Goal: Obtain resource: Obtain resource

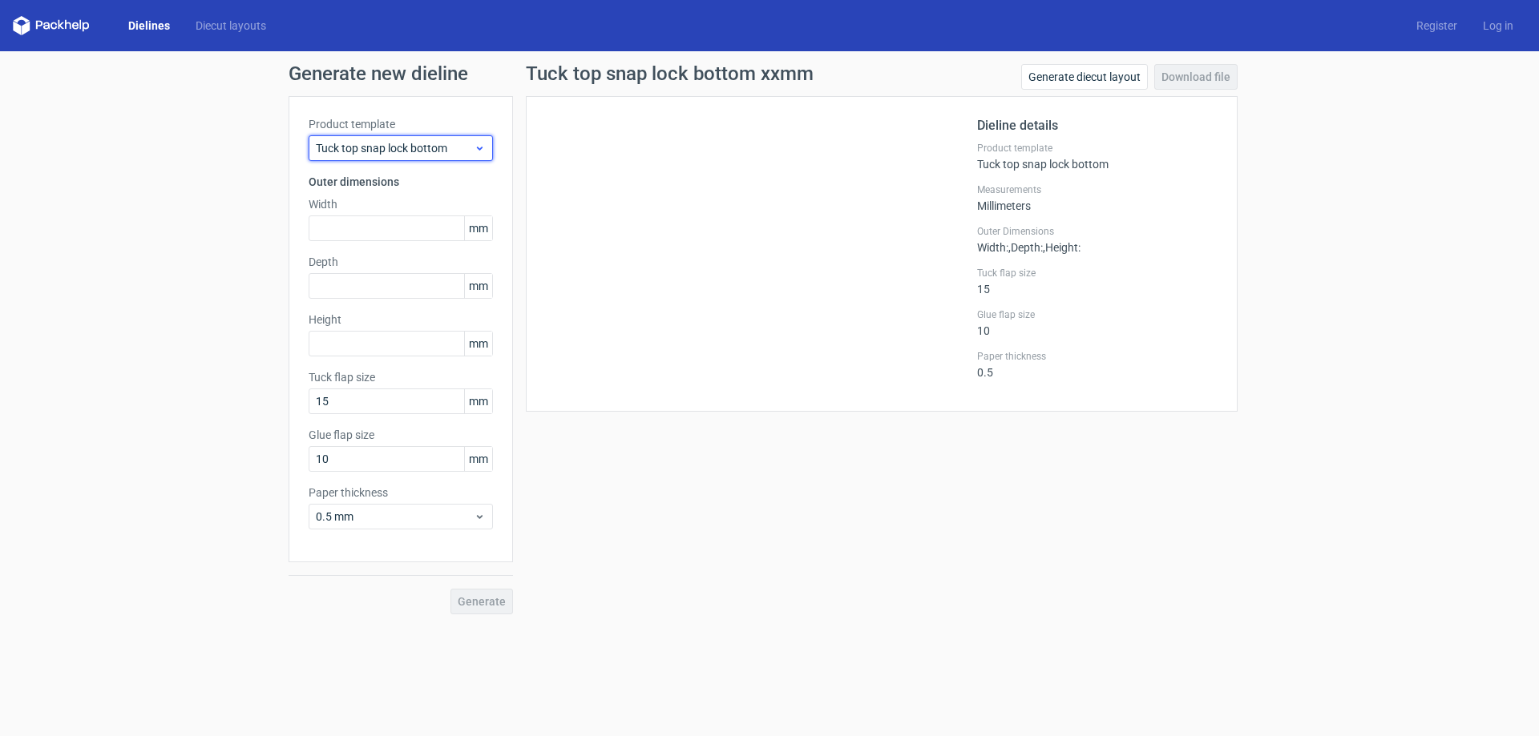
click at [416, 149] on span "Tuck top snap lock bottom" at bounding box center [395, 148] width 158 height 16
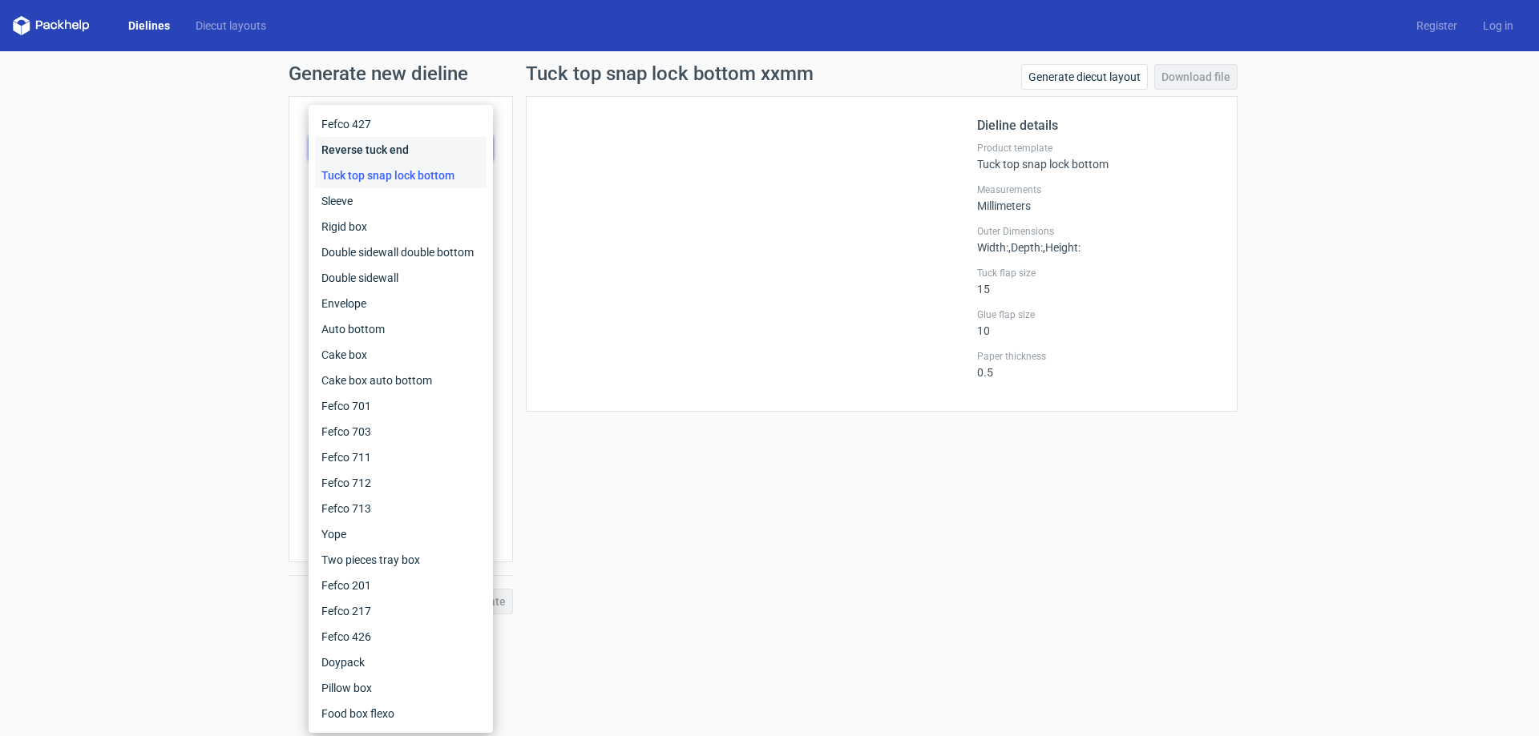
click at [385, 145] on div "Reverse tuck end" at bounding box center [400, 150] width 171 height 26
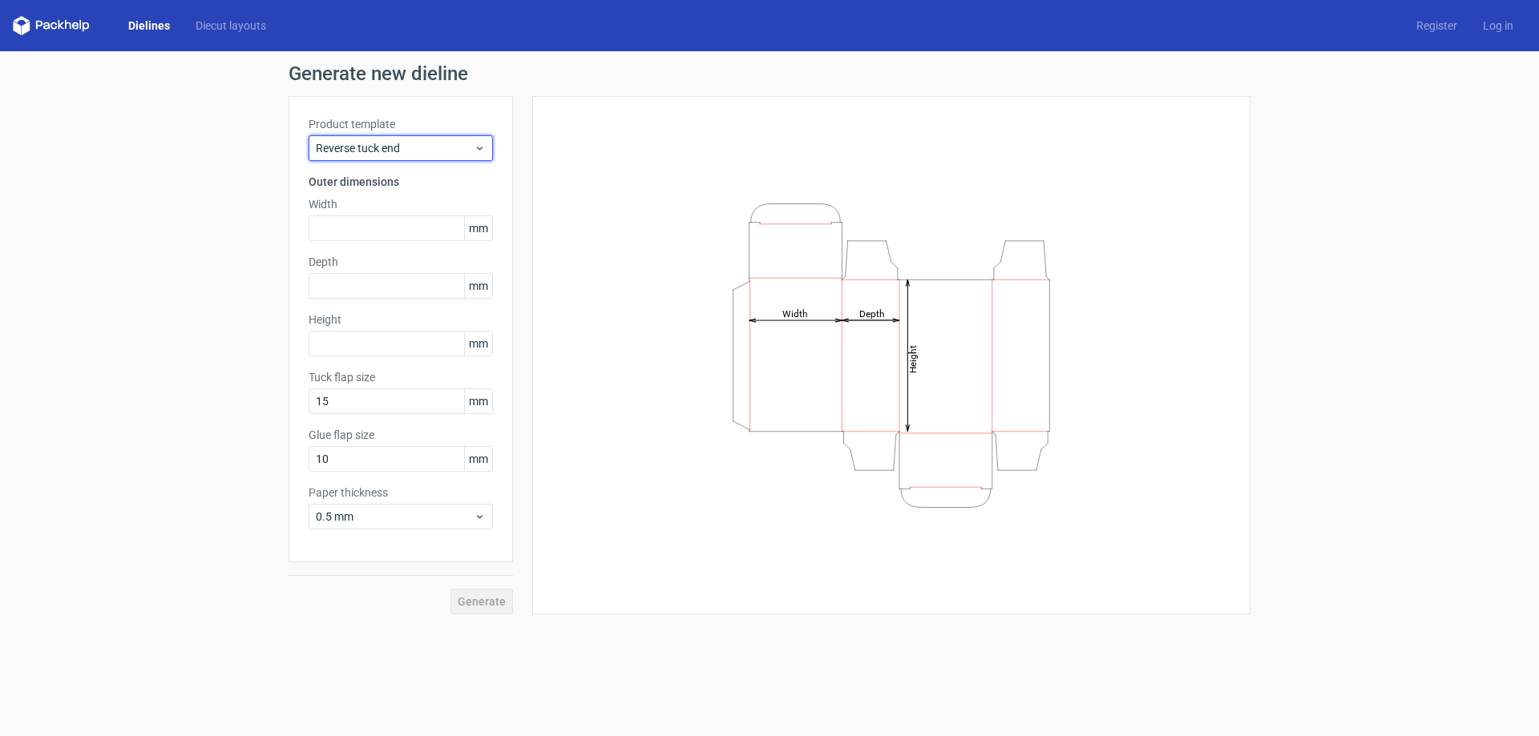
click at [385, 145] on span "Reverse tuck end" at bounding box center [395, 148] width 158 height 16
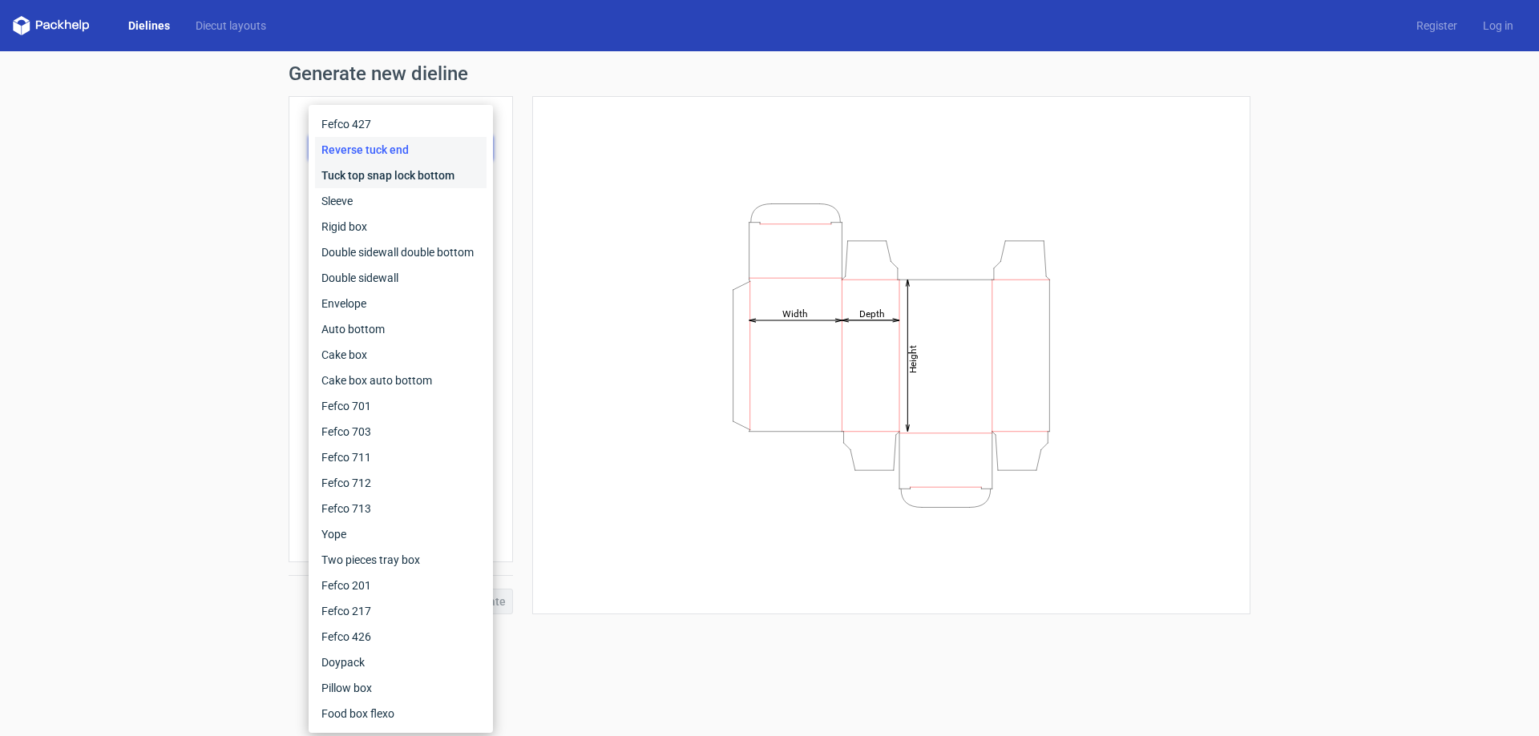
click at [386, 177] on div "Tuck top snap lock bottom" at bounding box center [400, 176] width 171 height 26
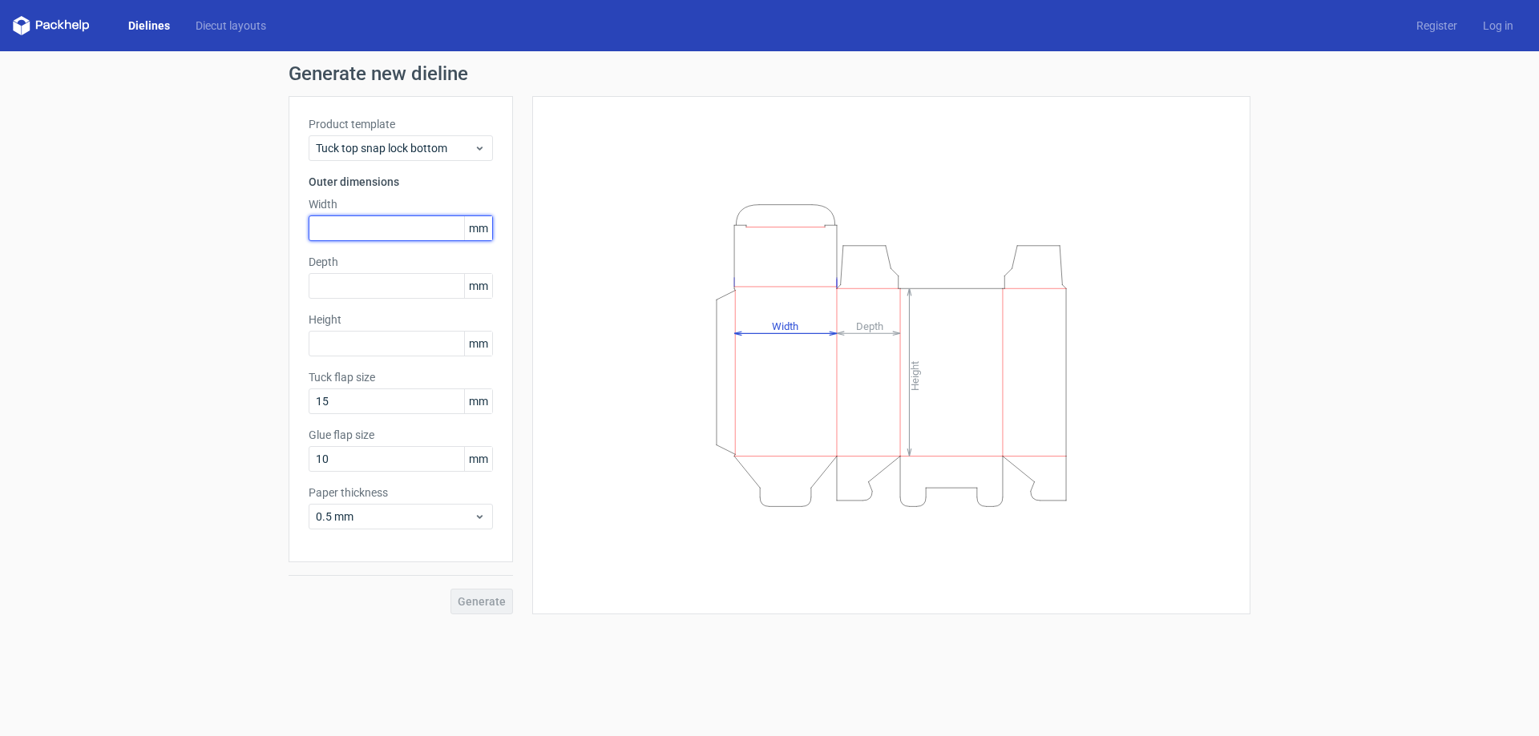
click at [349, 222] on input "text" at bounding box center [401, 229] width 184 height 26
type input "140"
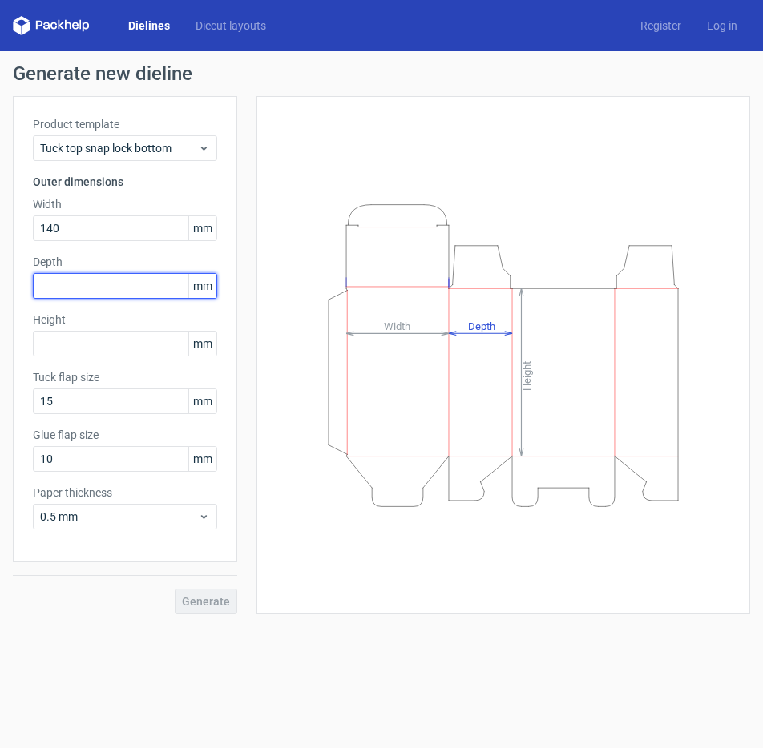
click at [84, 282] on input "text" at bounding box center [125, 286] width 184 height 26
type input "92"
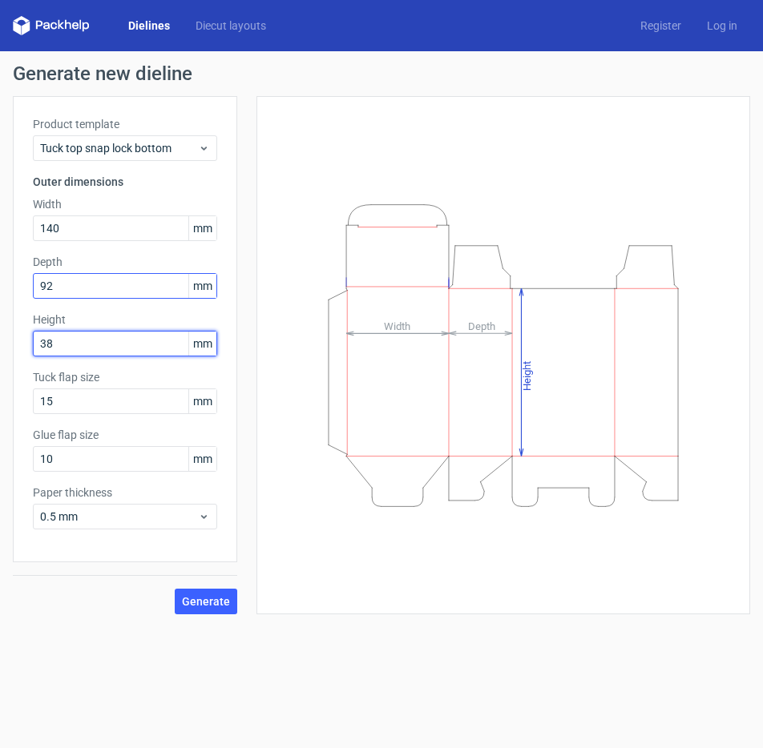
type input "38"
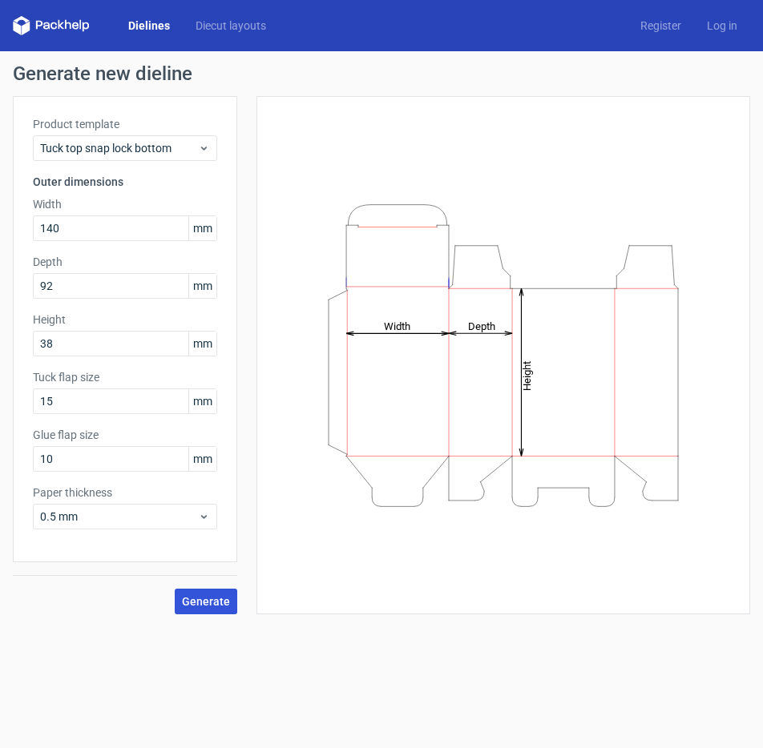
click at [209, 596] on span "Generate" at bounding box center [206, 601] width 48 height 11
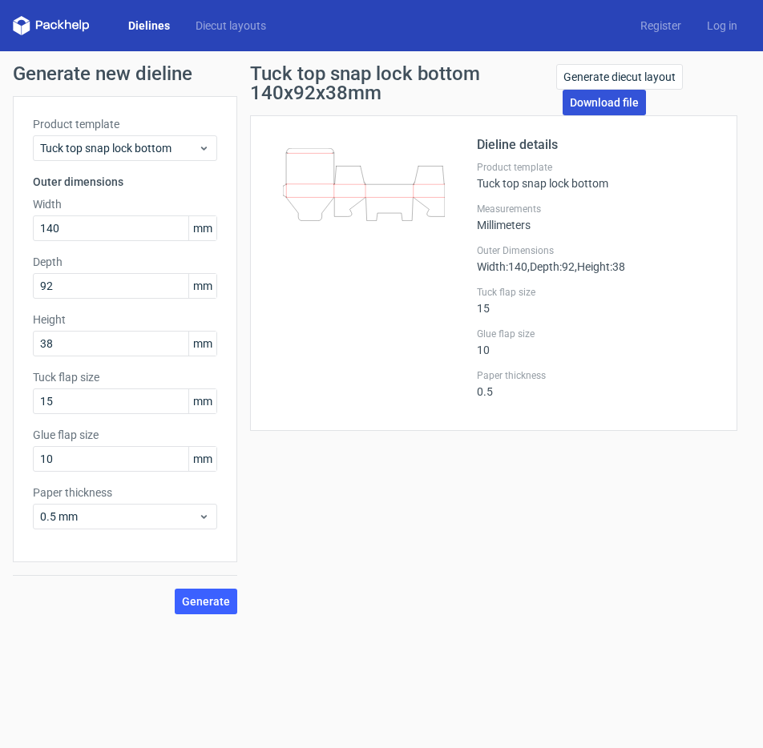
click at [607, 99] on link "Download file" at bounding box center [604, 103] width 83 height 26
click at [309, 573] on div "Tuck top snap lock bottom 140x92x38mm Generate diecut layout Download file Diel…" at bounding box center [493, 339] width 513 height 551
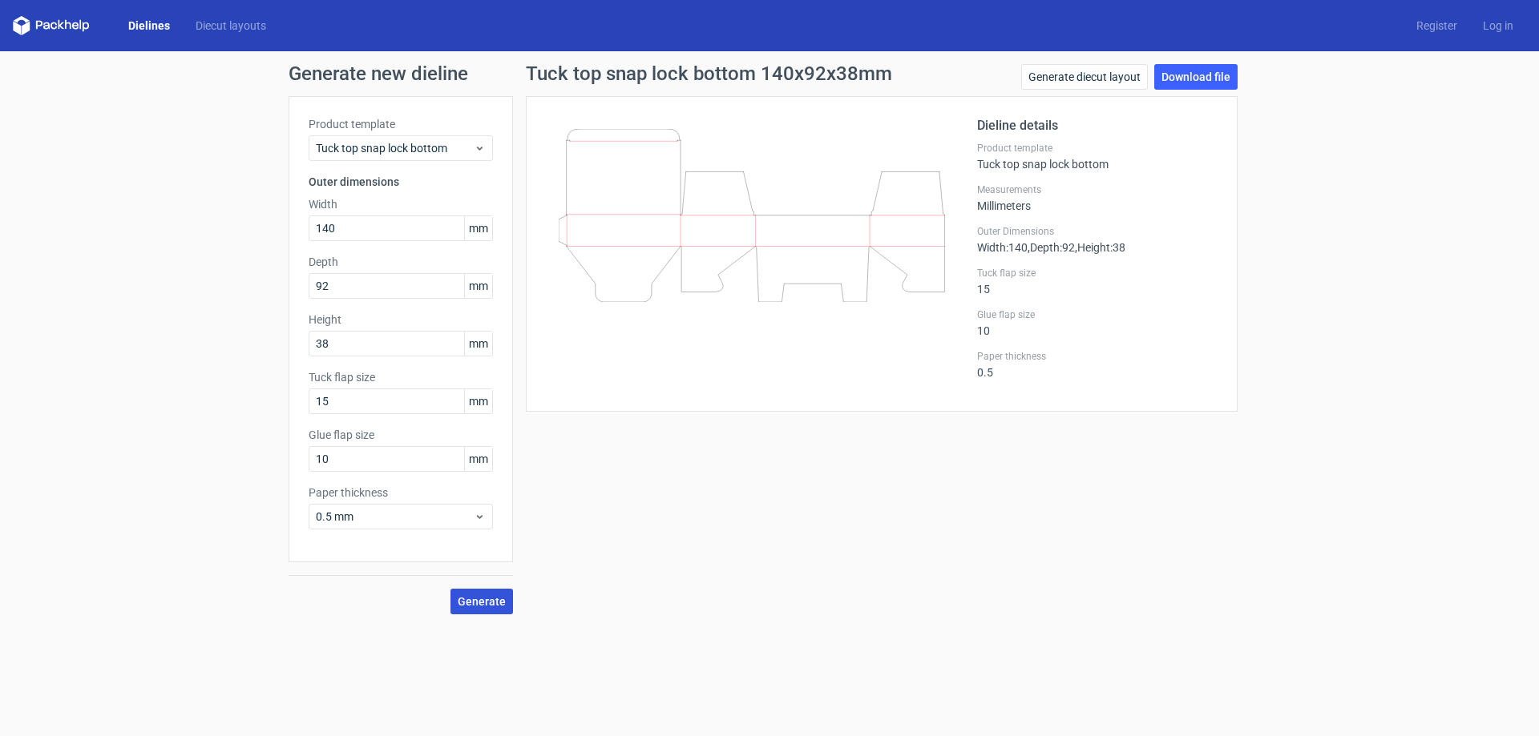
click at [470, 609] on button "Generate" at bounding box center [481, 602] width 63 height 26
click at [1196, 68] on link "Download file" at bounding box center [1195, 77] width 83 height 26
click at [1426, 328] on div "Generate new dieline Product template Tuck top snap lock bottom Outer dimension…" at bounding box center [769, 339] width 1539 height 576
click at [288, 230] on div "Generate new dieline Product template Tuck top snap lock bottom Outer dimension…" at bounding box center [769, 339] width 1539 height 576
click at [487, 603] on span "Generate" at bounding box center [482, 601] width 48 height 11
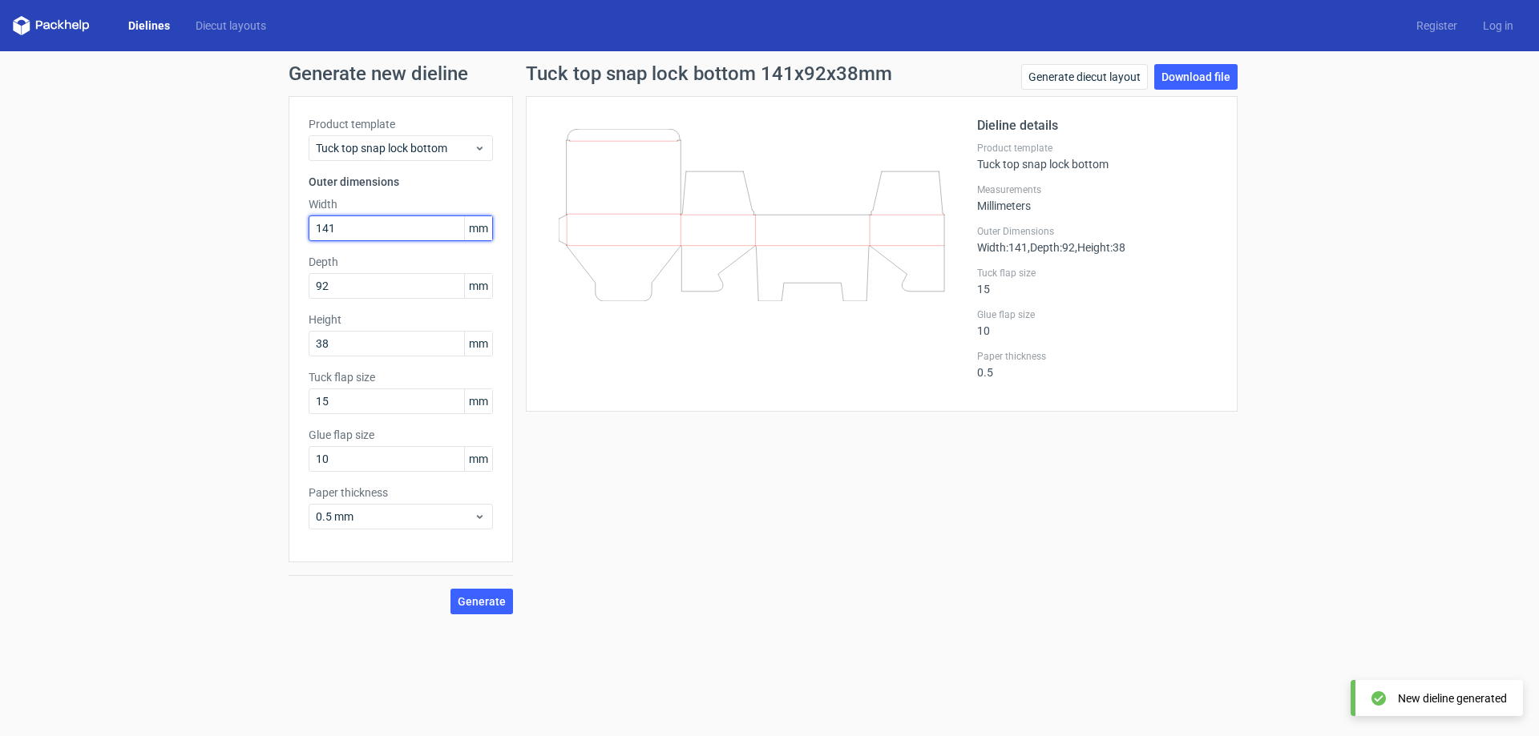
drag, startPoint x: 339, startPoint y: 228, endPoint x: 285, endPoint y: 228, distance: 53.7
click at [286, 228] on div "Generate new dieline Product template Tuck top snap lock bottom Outer dimension…" at bounding box center [769, 339] width 1539 height 576
type input "140"
click at [472, 600] on span "Generate" at bounding box center [482, 601] width 48 height 11
click at [1058, 74] on link "Generate diecut layout" at bounding box center [1084, 77] width 127 height 26
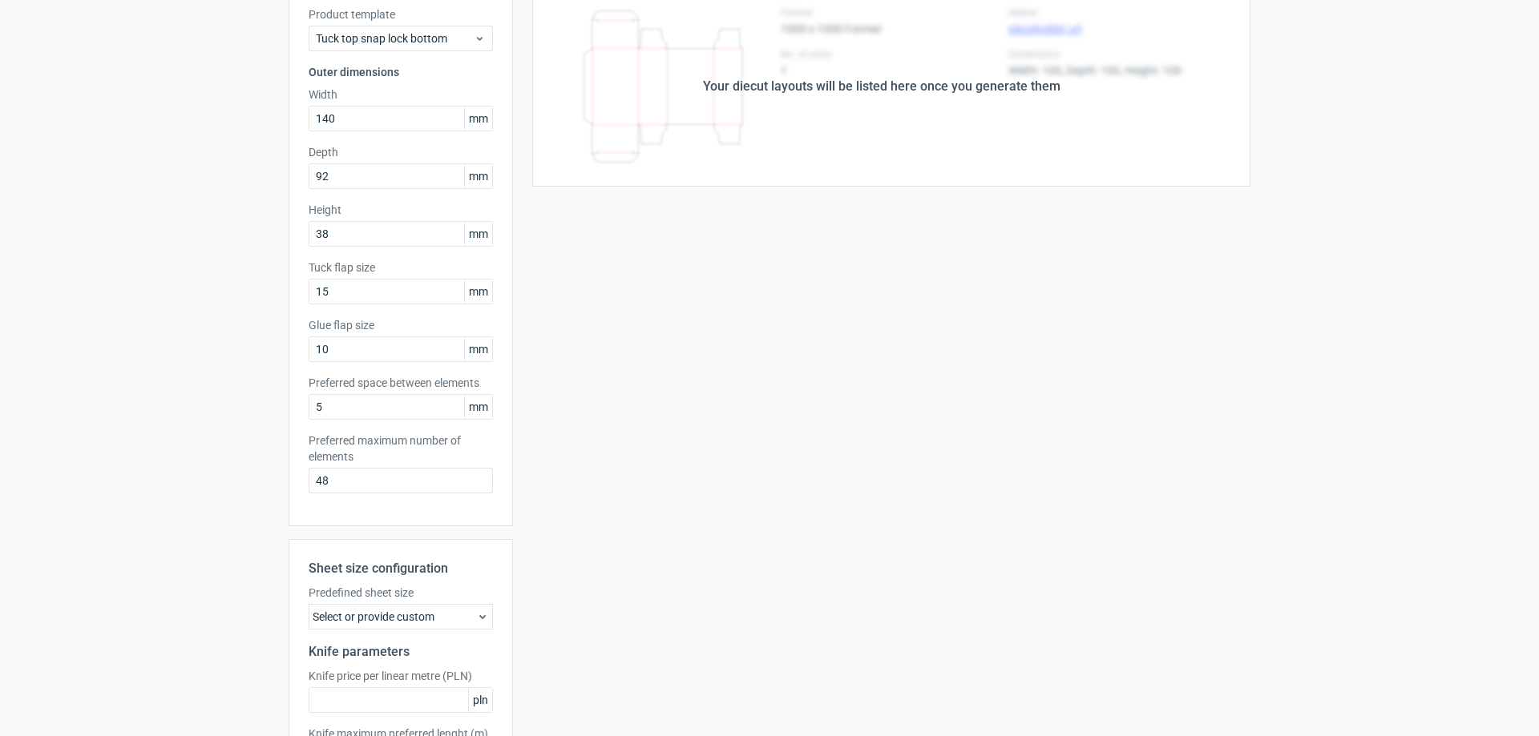
scroll to position [242, 0]
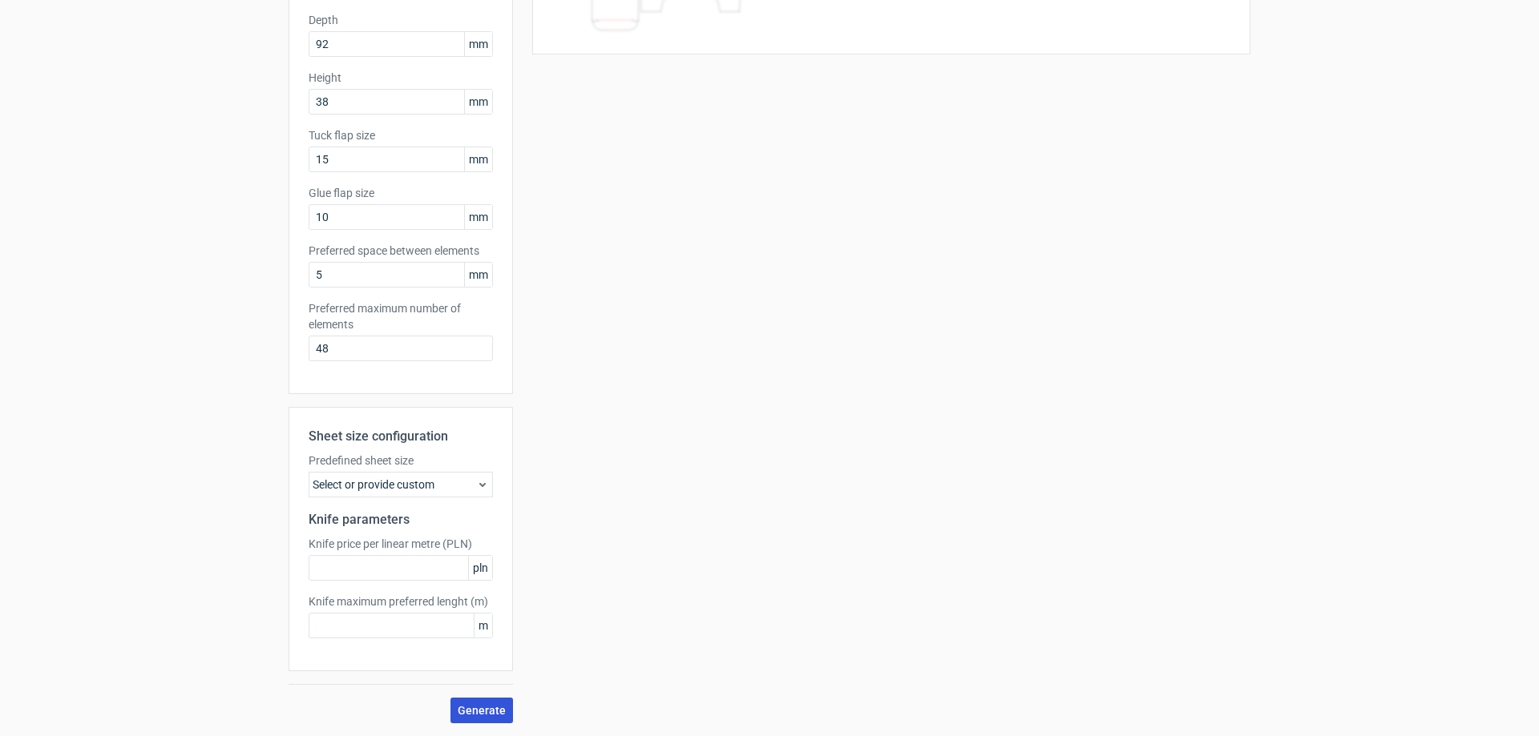
click at [474, 710] on span "Generate" at bounding box center [482, 710] width 48 height 11
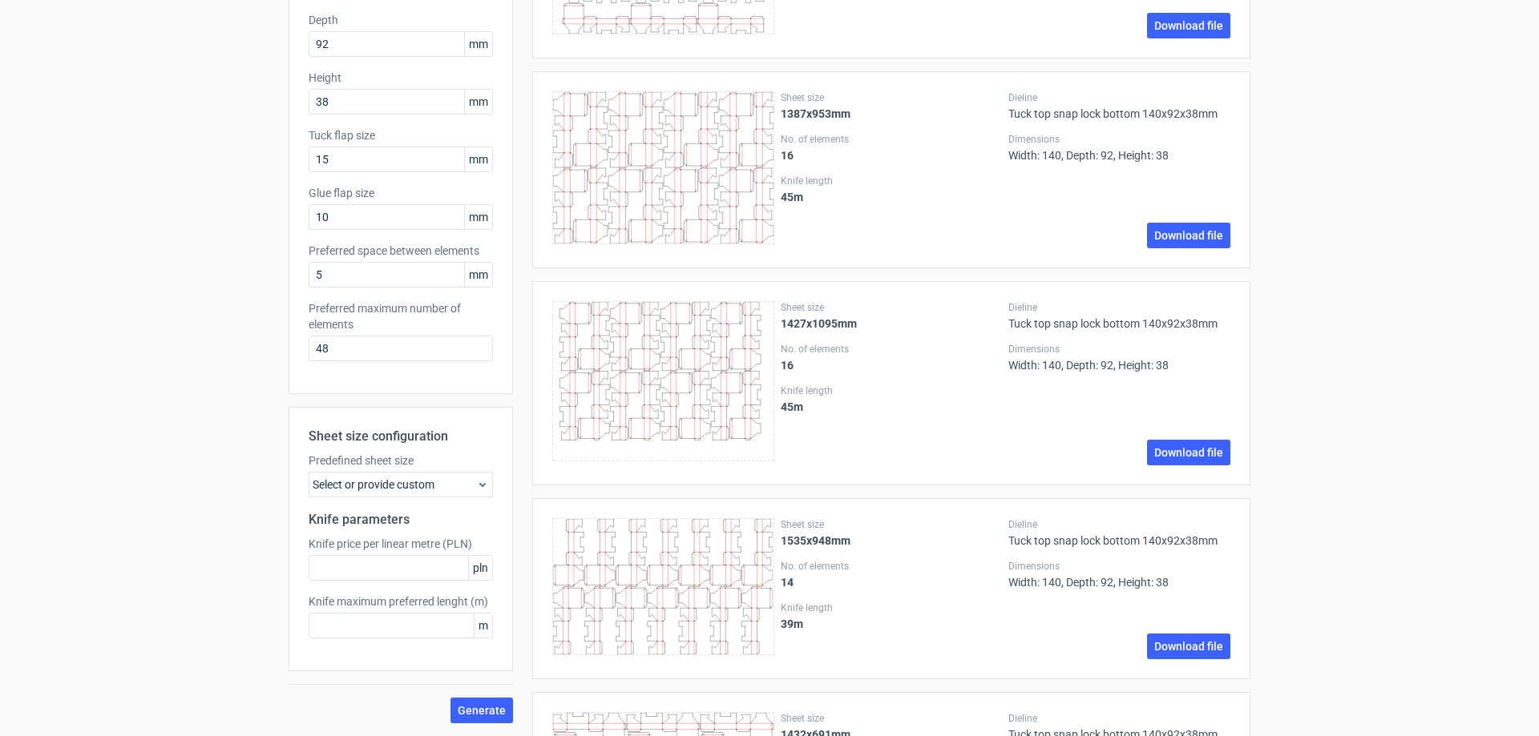
scroll to position [0, 0]
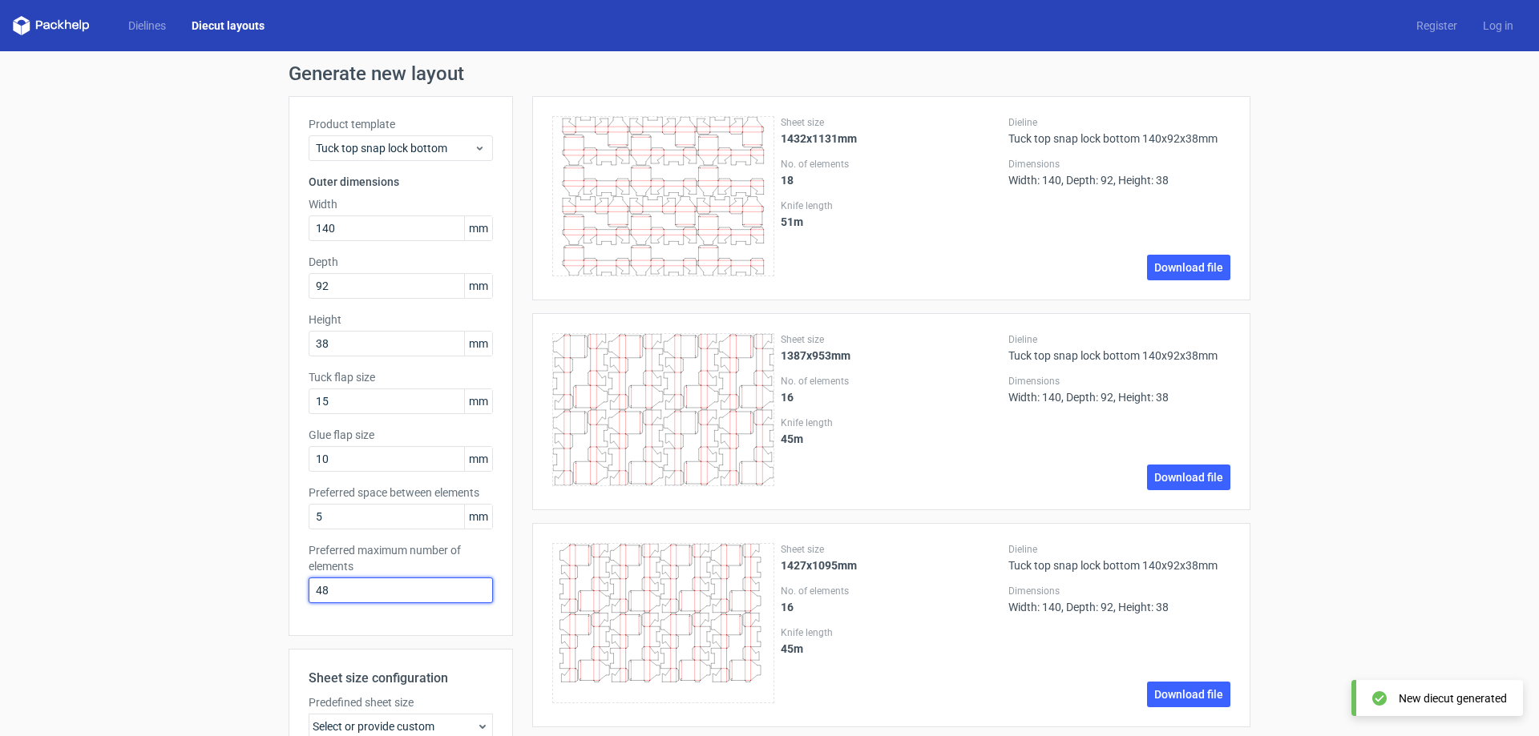
drag, startPoint x: 356, startPoint y: 598, endPoint x: 306, endPoint y: 595, distance: 49.7
click at [309, 595] on input "48" at bounding box center [401, 591] width 184 height 26
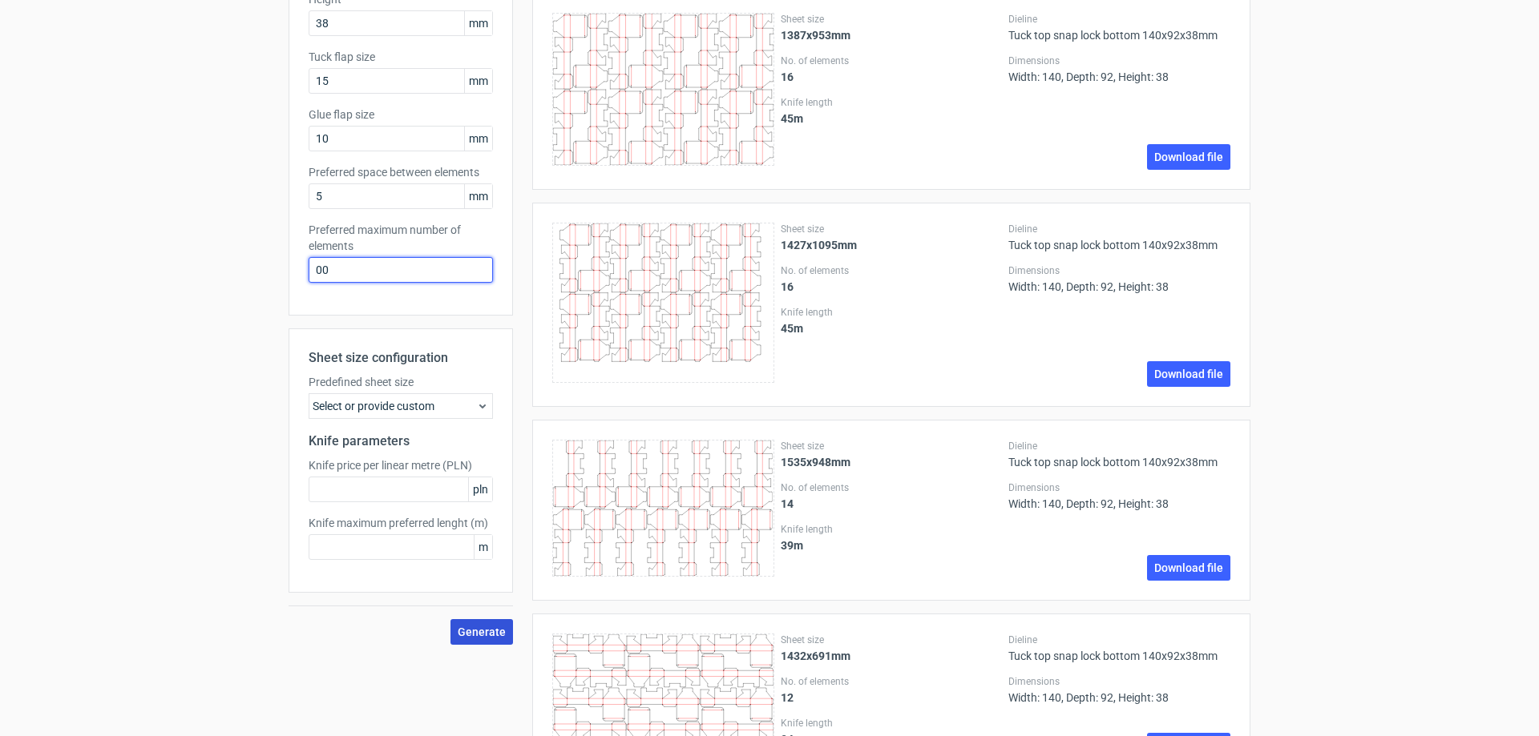
type input "00"
click at [485, 639] on button "Generate" at bounding box center [481, 632] width 63 height 26
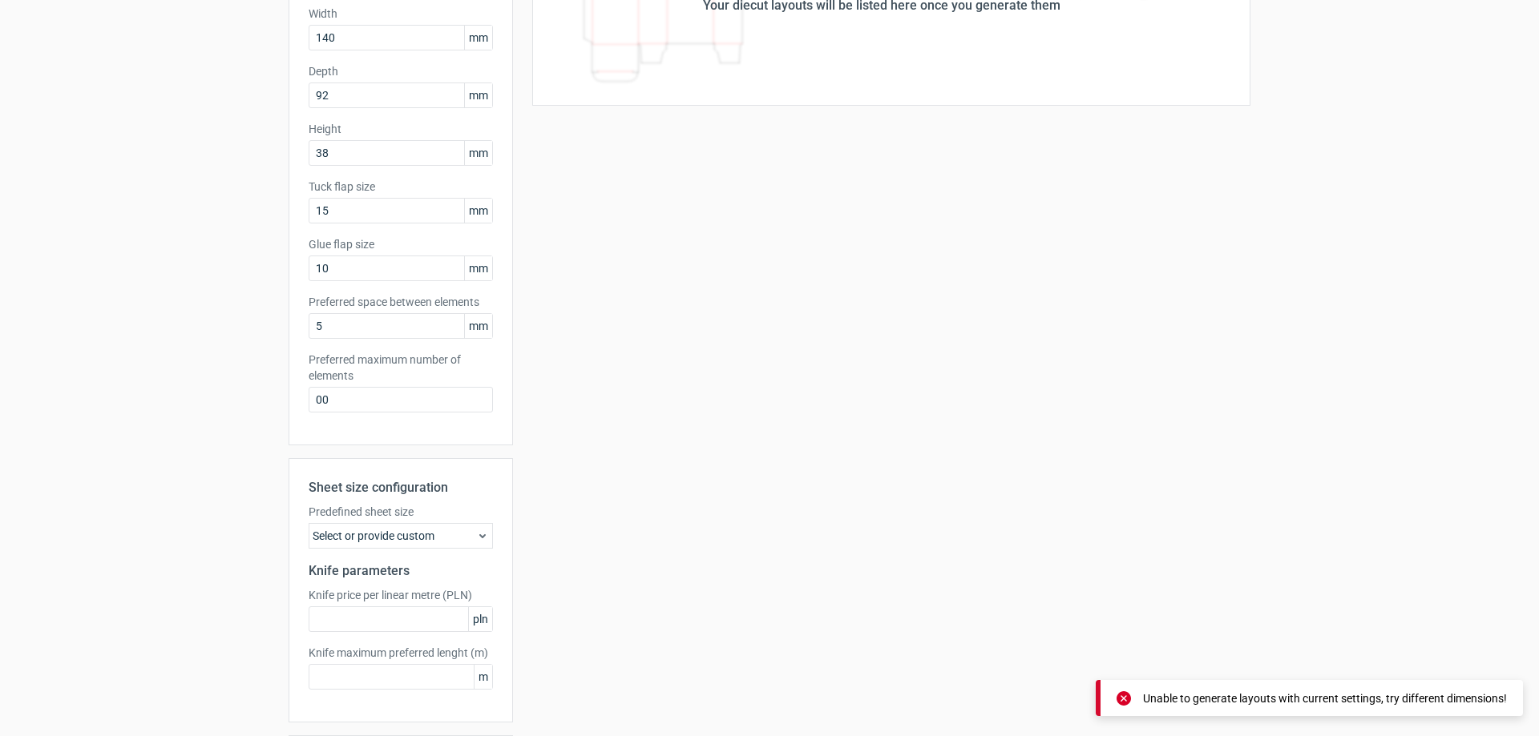
scroll to position [162, 0]
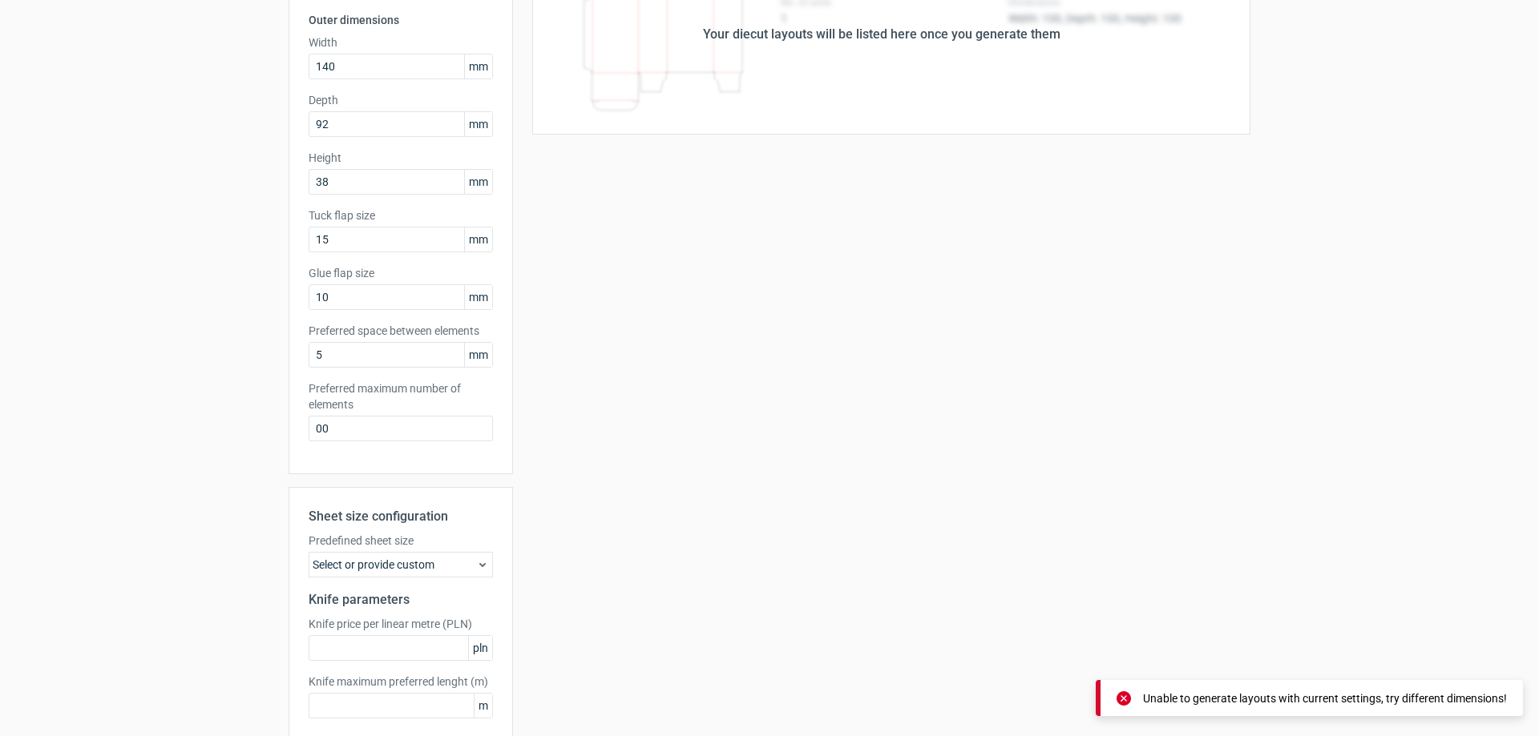
click at [1121, 698] on icon at bounding box center [1123, 699] width 14 height 14
click at [1118, 699] on icon at bounding box center [1123, 698] width 14 height 14
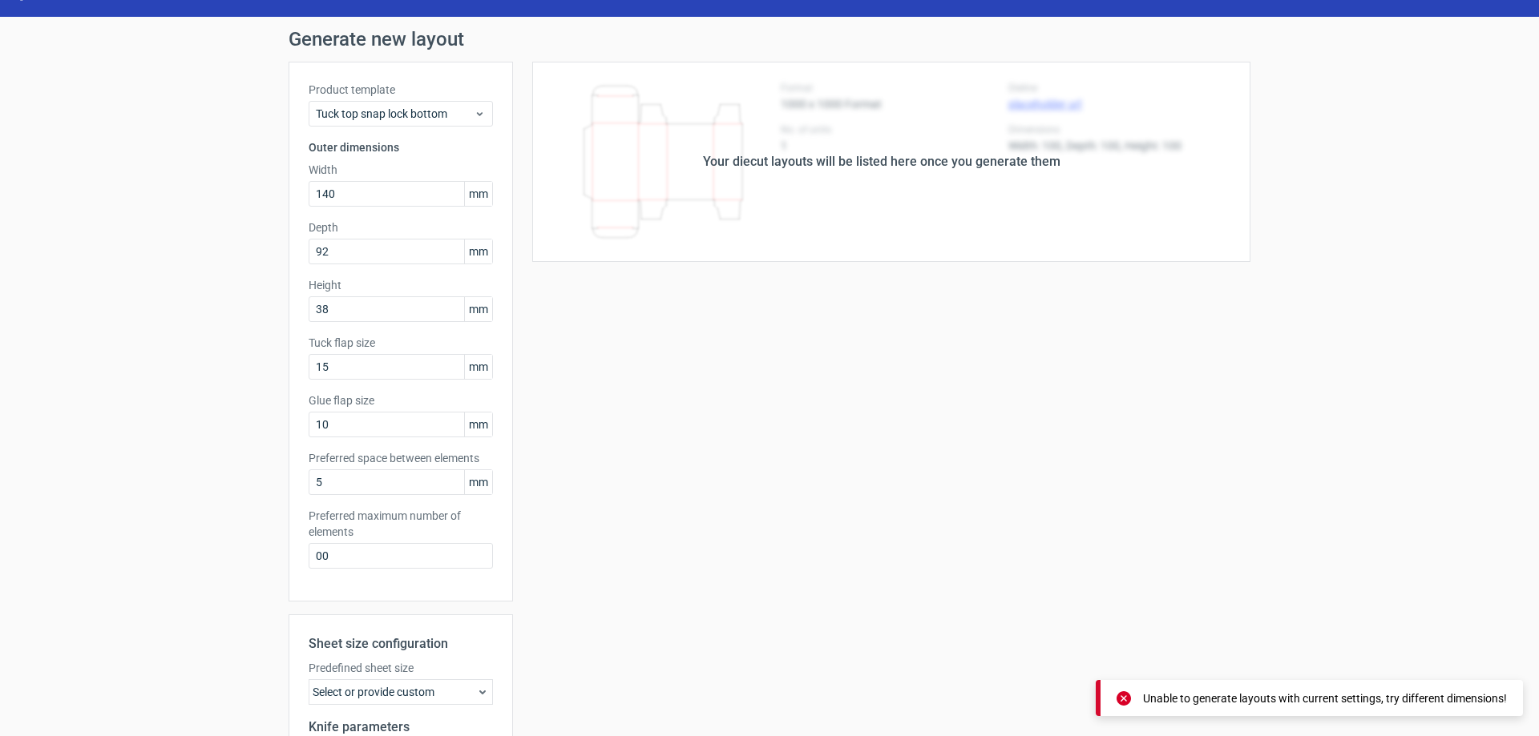
scroll to position [0, 0]
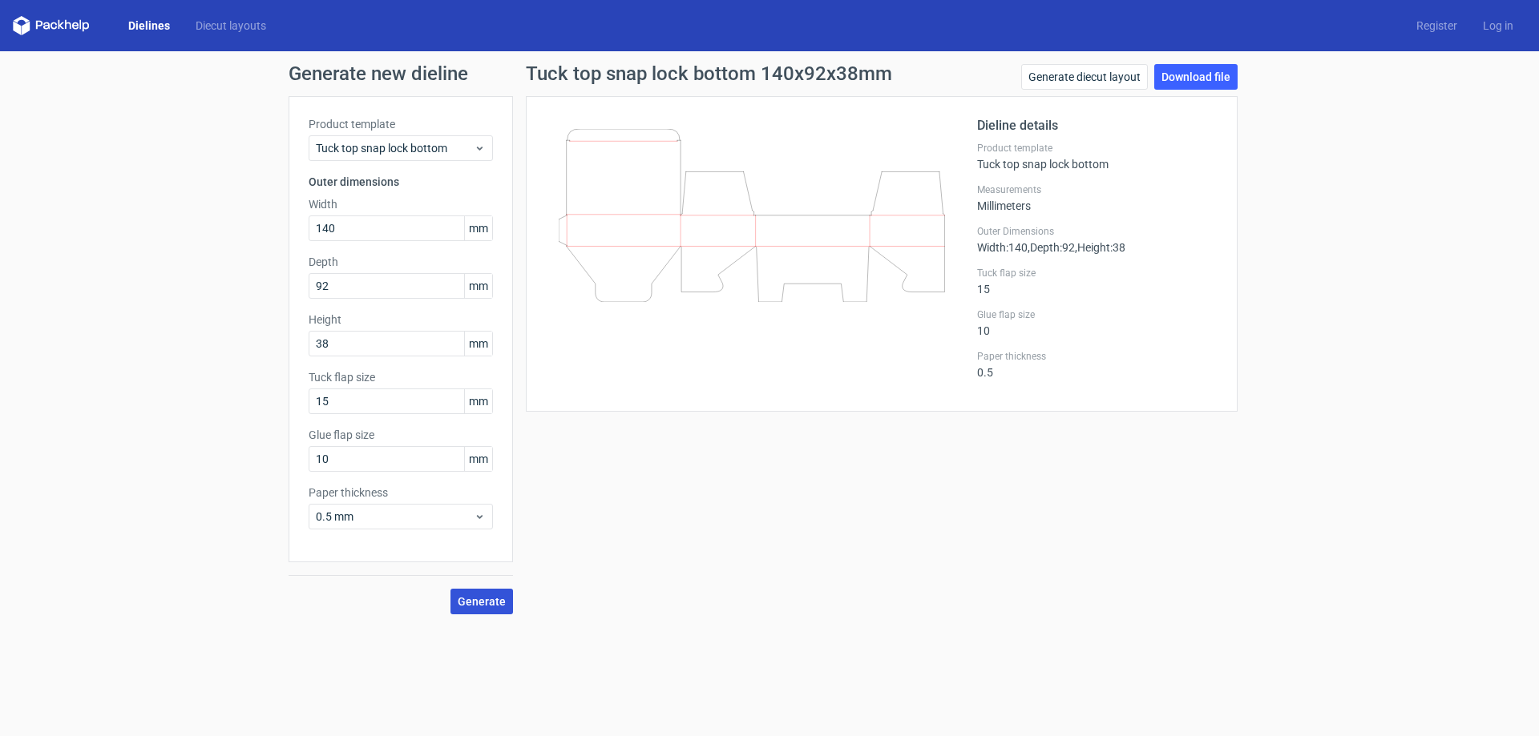
click at [486, 597] on span "Generate" at bounding box center [482, 601] width 48 height 11
click at [1188, 74] on link "Download file" at bounding box center [1195, 77] width 83 height 26
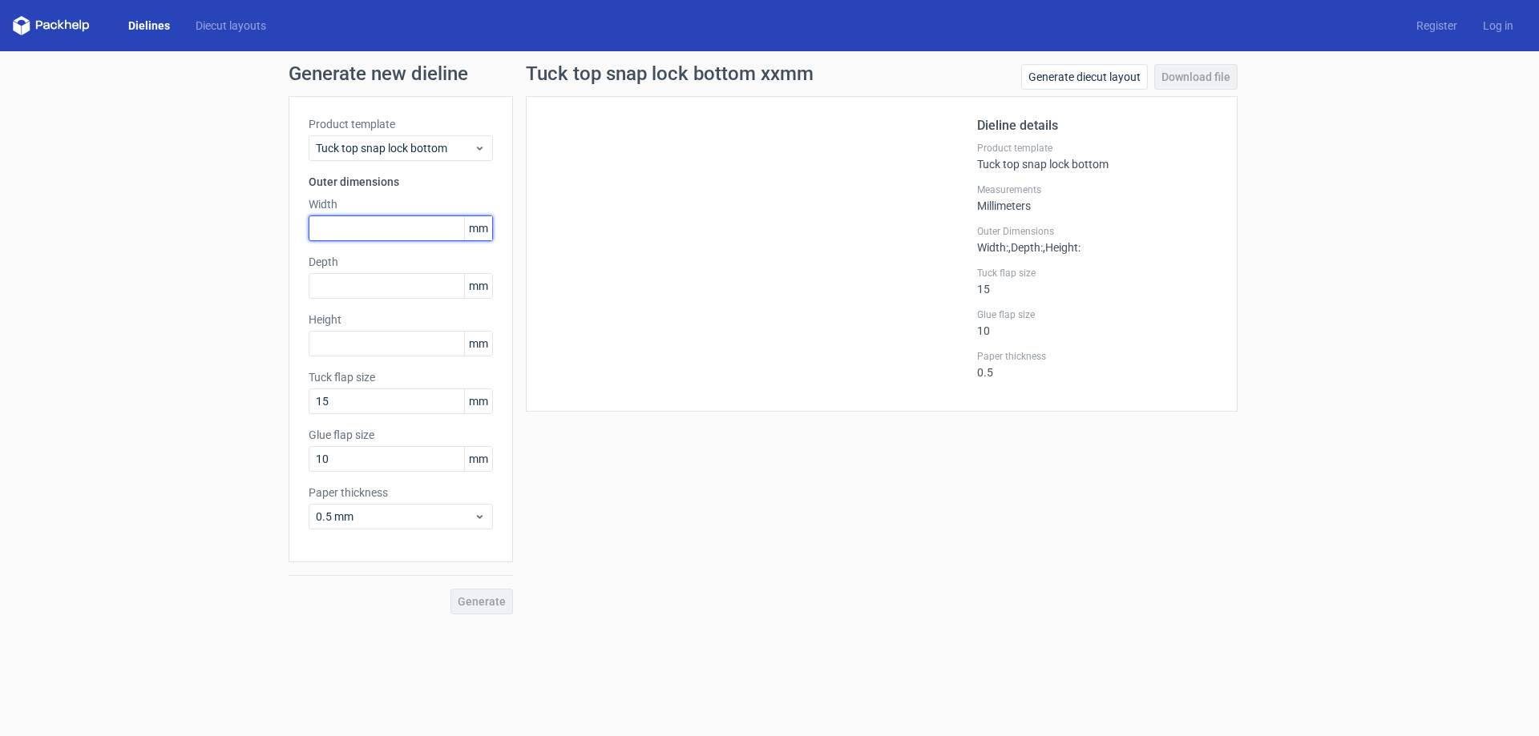
click at [390, 228] on input "text" at bounding box center [401, 229] width 184 height 26
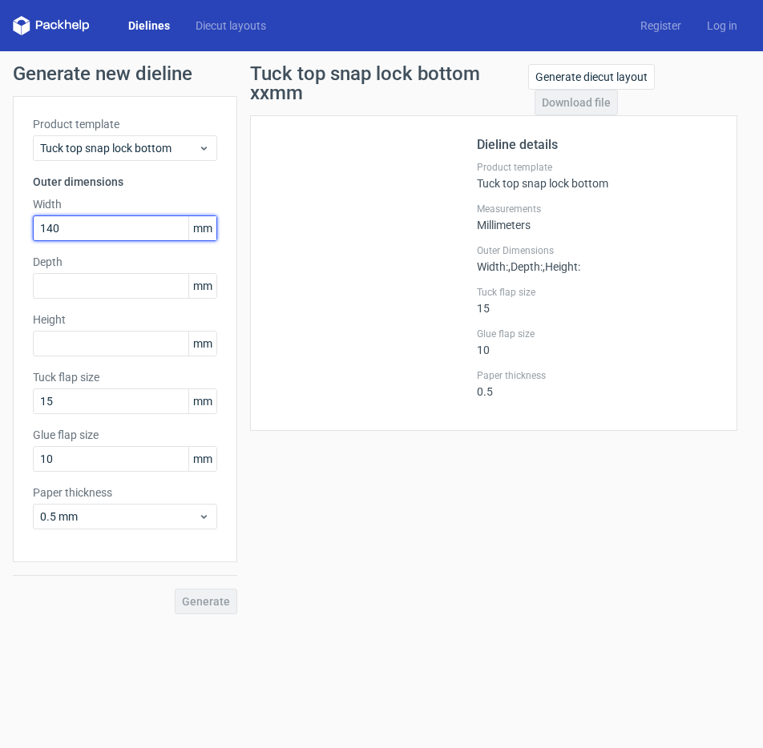
type input "140"
type input "92"
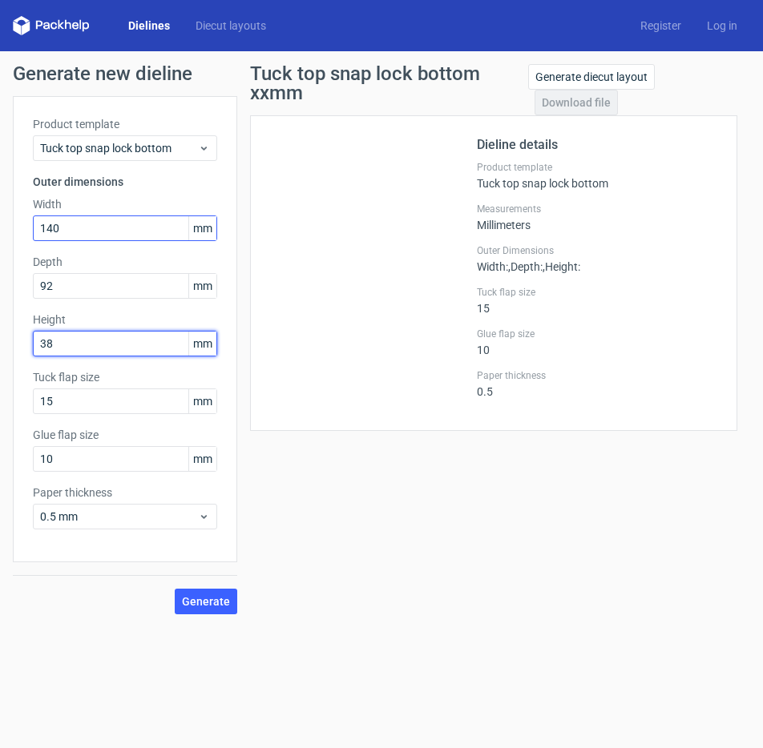
type input "38"
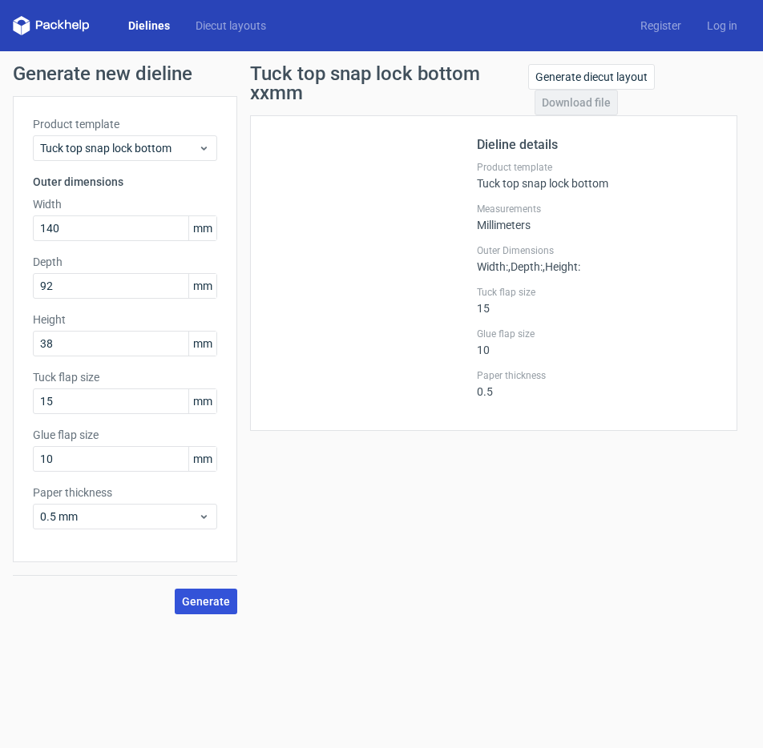
click at [229, 603] on span "Generate" at bounding box center [206, 601] width 48 height 11
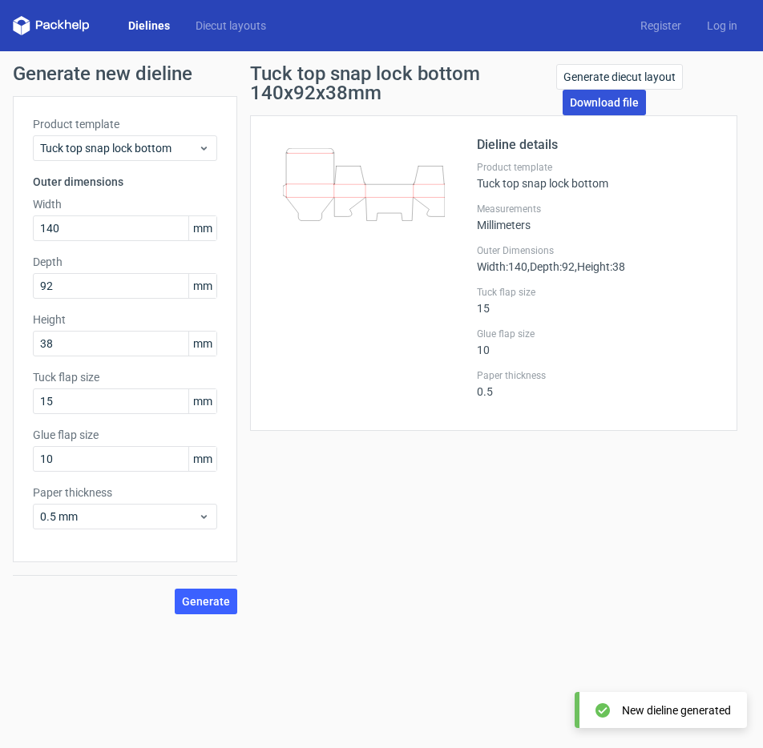
click at [591, 104] on link "Download file" at bounding box center [604, 103] width 83 height 26
click at [308, 312] on div at bounding box center [373, 273] width 207 height 276
click at [715, 23] on link "Log in" at bounding box center [722, 26] width 56 height 16
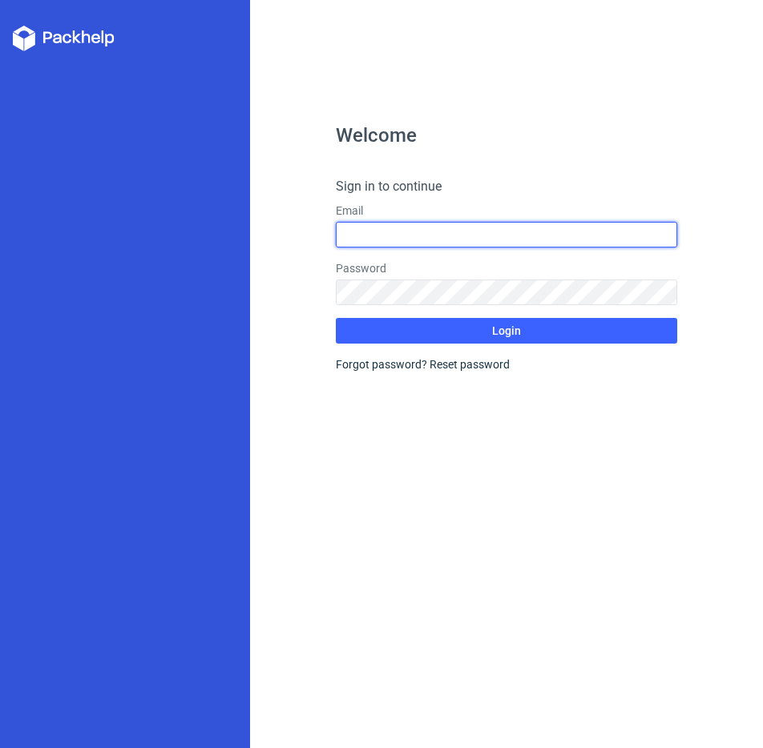
click at [418, 233] on input "text" at bounding box center [507, 235] width 342 height 26
type input "[EMAIL_ADDRESS][DOMAIN_NAME]"
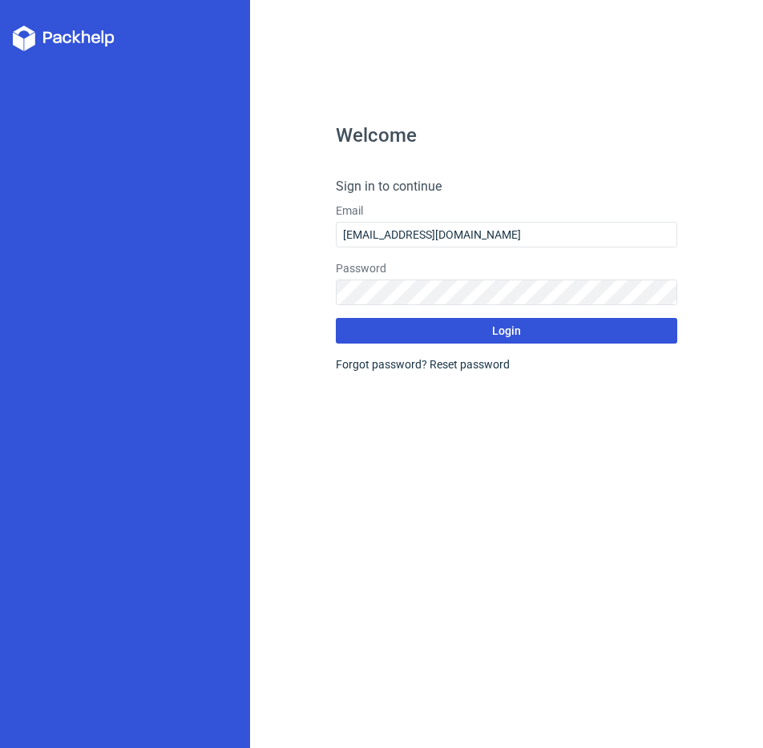
click at [482, 336] on button "Login" at bounding box center [507, 331] width 342 height 26
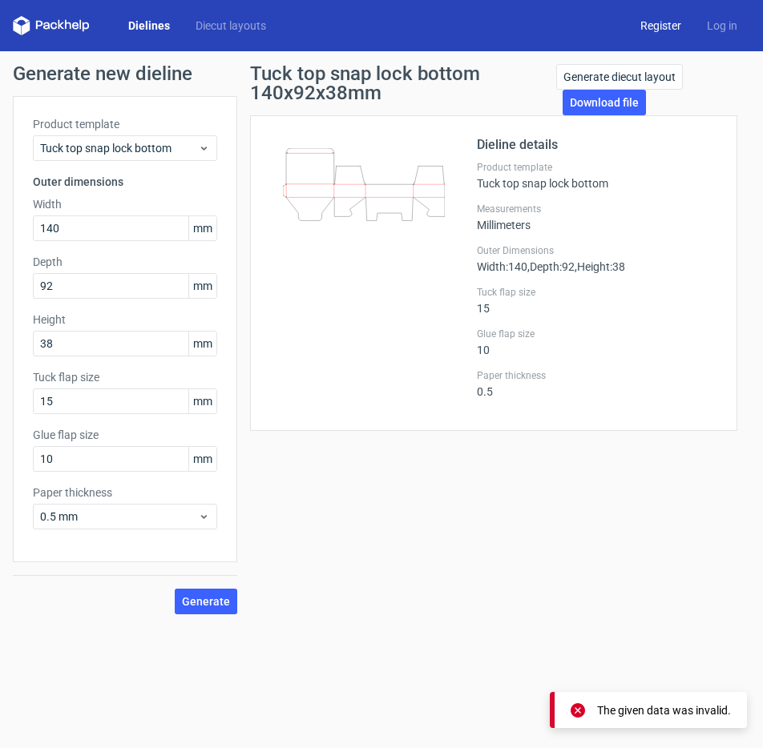
click at [669, 27] on link "Register" at bounding box center [660, 26] width 67 height 16
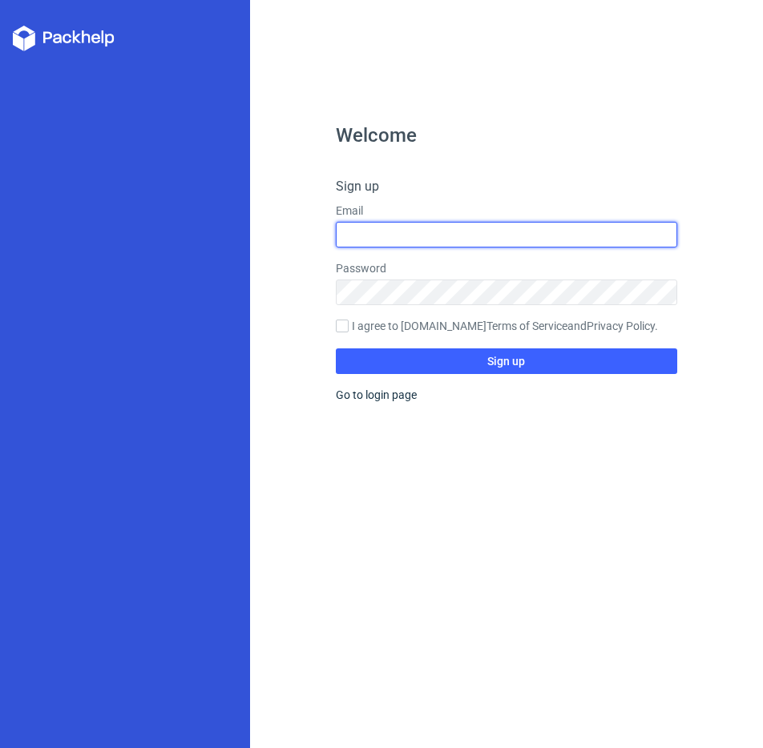
click at [405, 228] on input "text" at bounding box center [507, 235] width 342 height 26
type input "[EMAIL_ADDRESS][DOMAIN_NAME]"
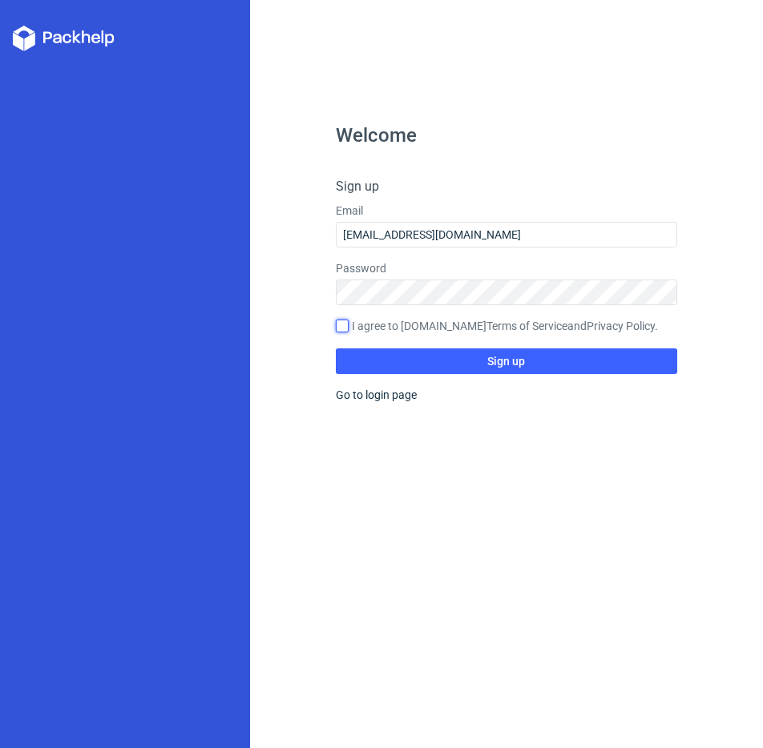
click at [342, 323] on input "I agree to [DOMAIN_NAME] Terms of Service and Privacy Policy ." at bounding box center [342, 326] width 13 height 13
checkbox input "true"
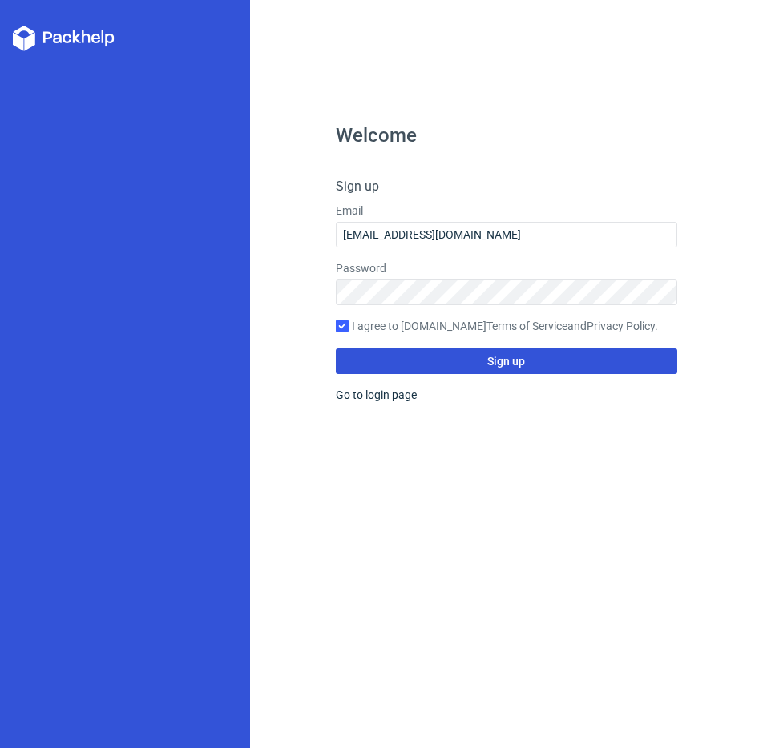
click at [502, 366] on span "Sign up" at bounding box center [506, 361] width 38 height 11
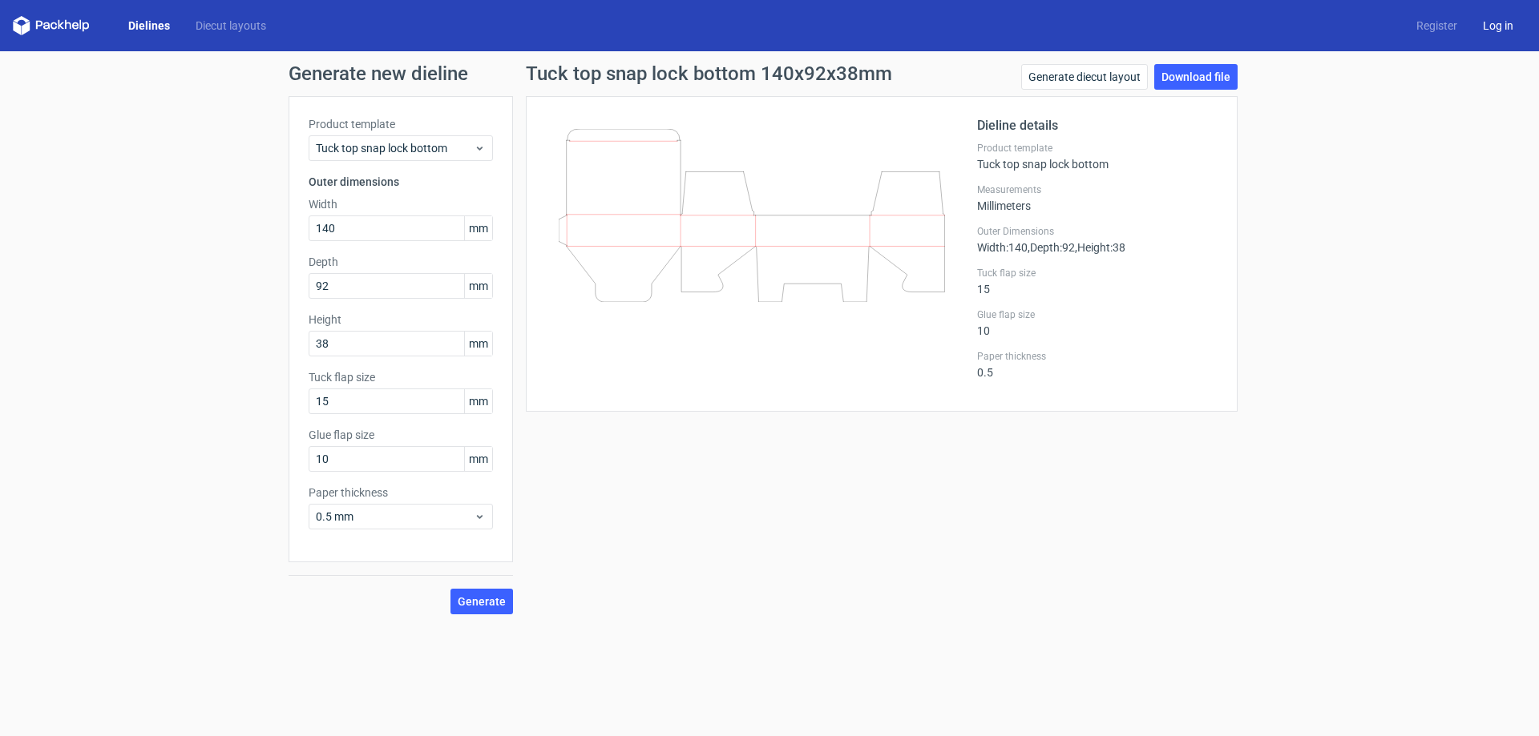
click at [1503, 25] on link "Log in" at bounding box center [1498, 26] width 56 height 16
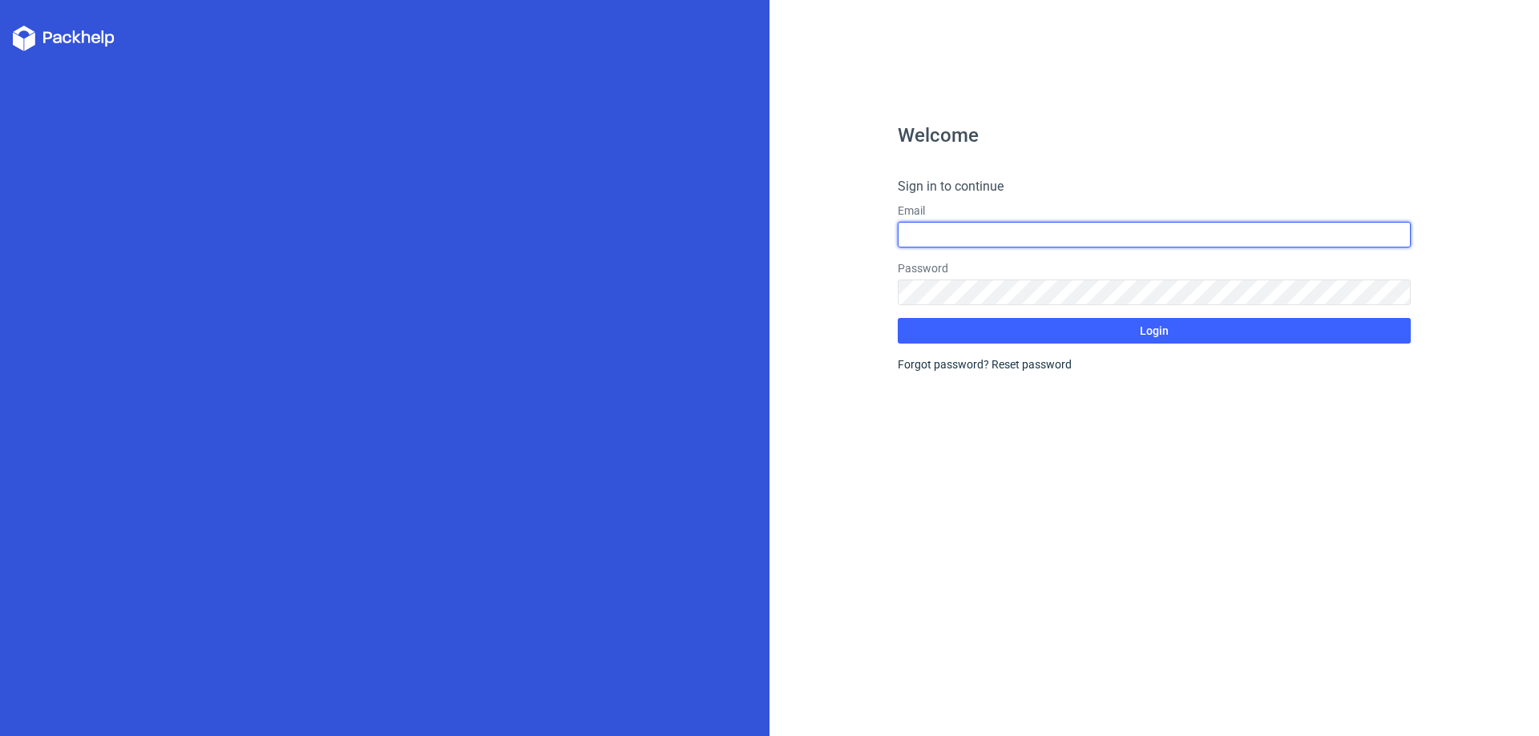
click at [930, 238] on input "text" at bounding box center [1154, 235] width 513 height 26
type input "[EMAIL_ADDRESS][DOMAIN_NAME]"
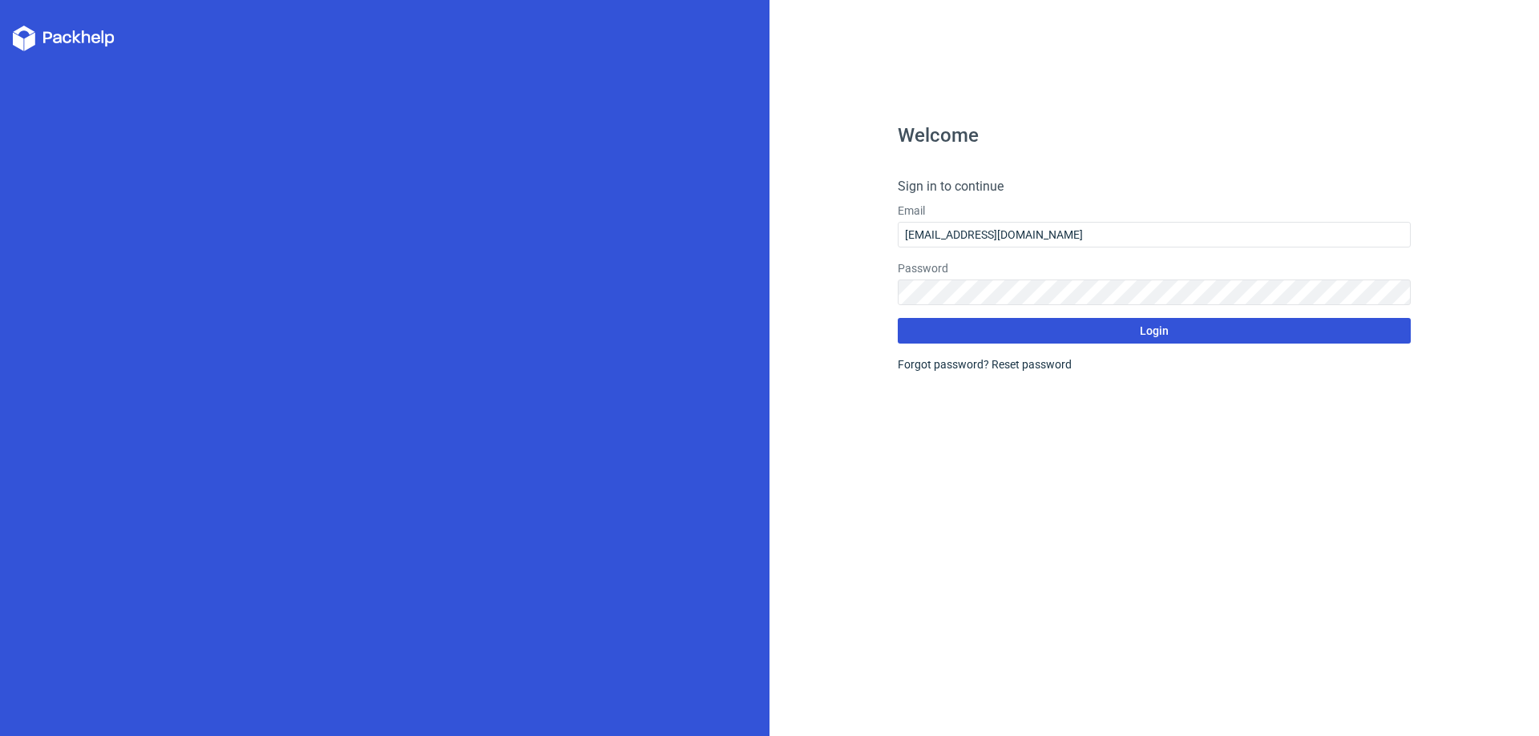
click at [1114, 337] on button "Login" at bounding box center [1154, 331] width 513 height 26
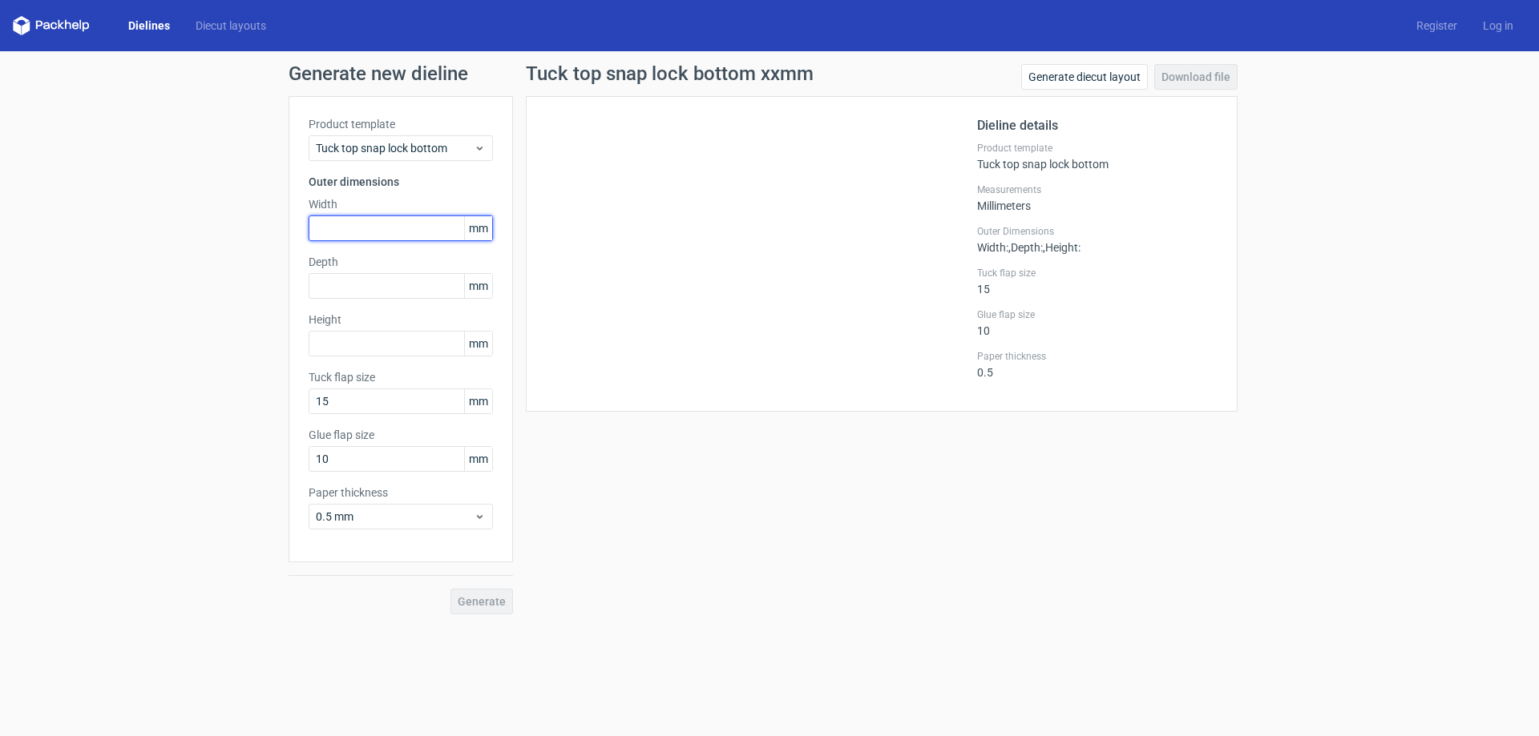
click at [363, 220] on input "text" at bounding box center [401, 229] width 184 height 26
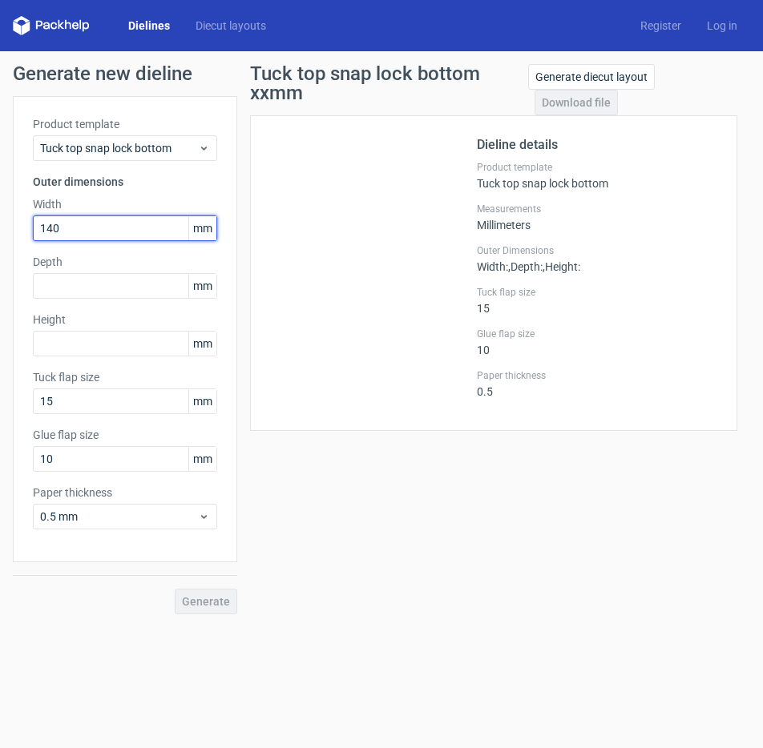
type input "140"
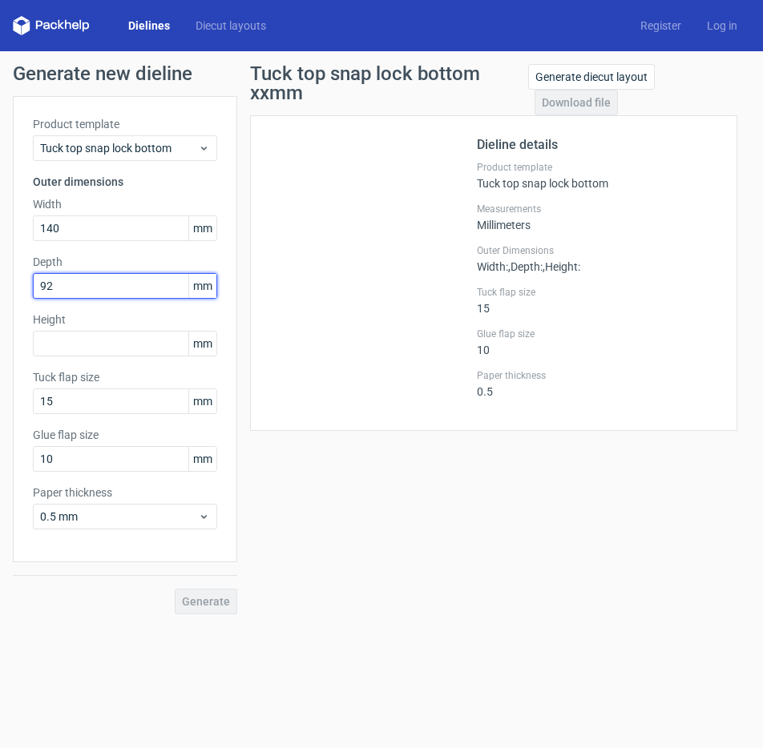
type input "92"
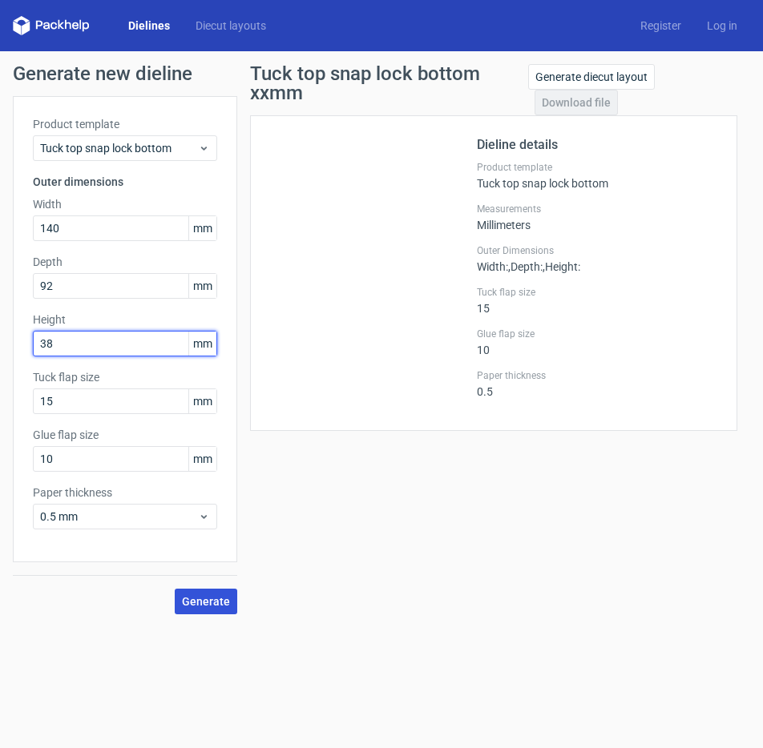
type input "38"
click at [201, 607] on span "Generate" at bounding box center [206, 601] width 48 height 11
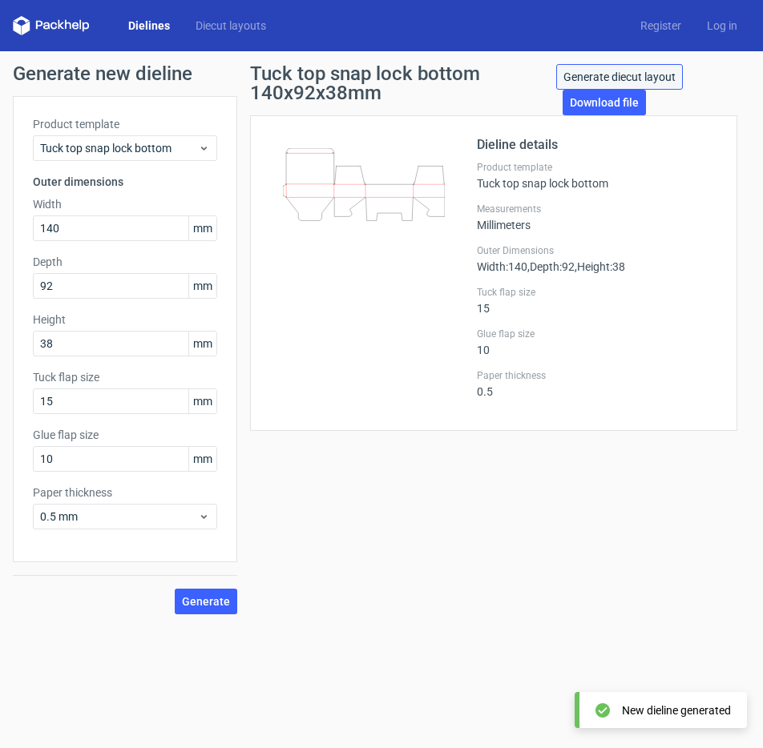
click at [599, 75] on link "Generate diecut layout" at bounding box center [619, 77] width 127 height 26
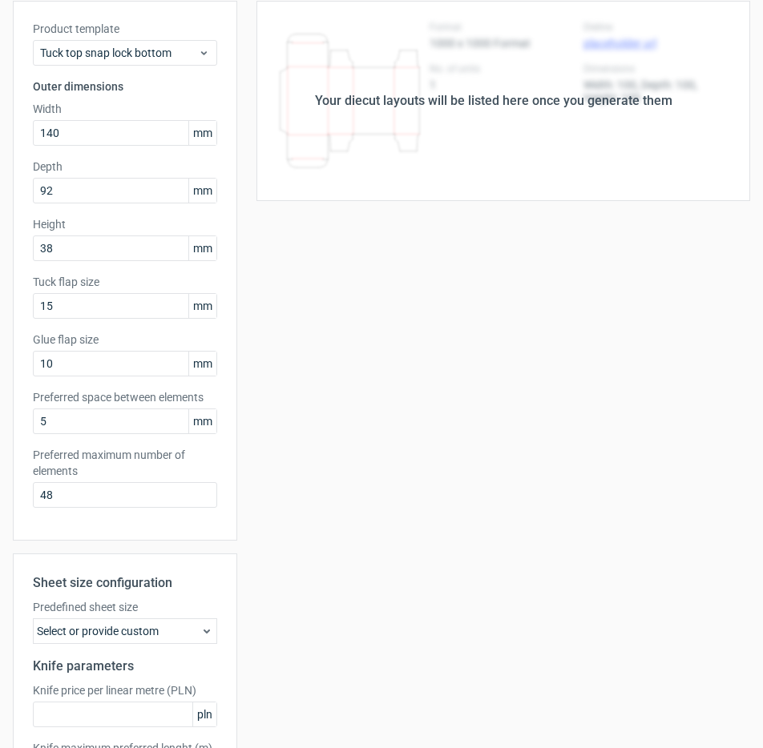
scroll to position [230, 0]
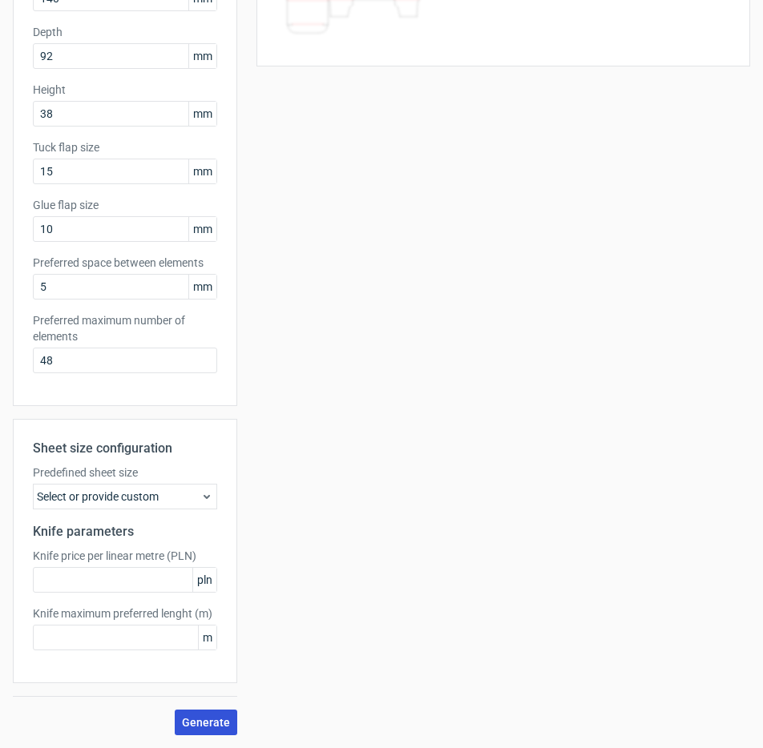
click at [205, 713] on button "Generate" at bounding box center [206, 723] width 63 height 26
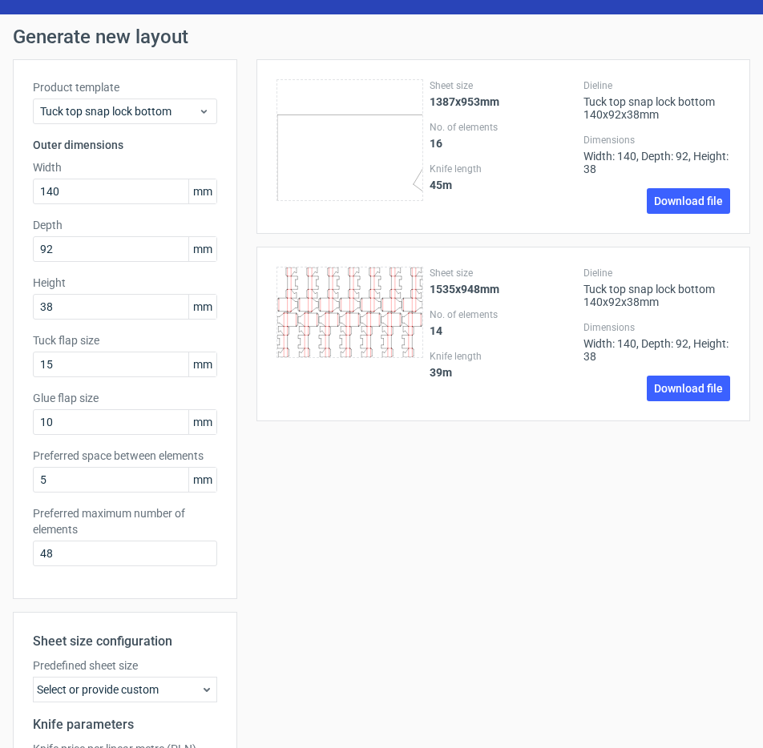
scroll to position [0, 0]
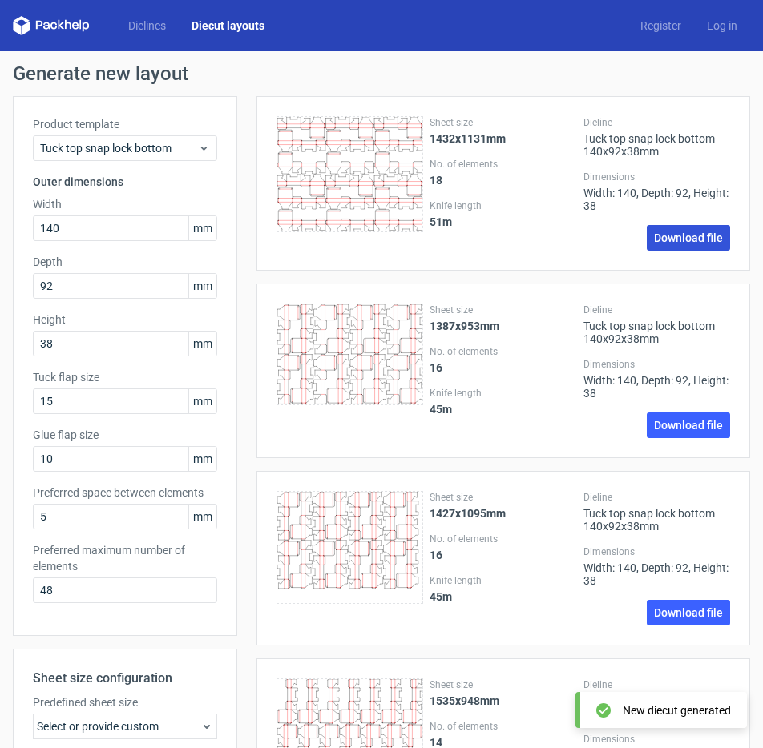
click at [674, 240] on link "Download file" at bounding box center [688, 238] width 83 height 26
